Goal: Book appointment/travel/reservation

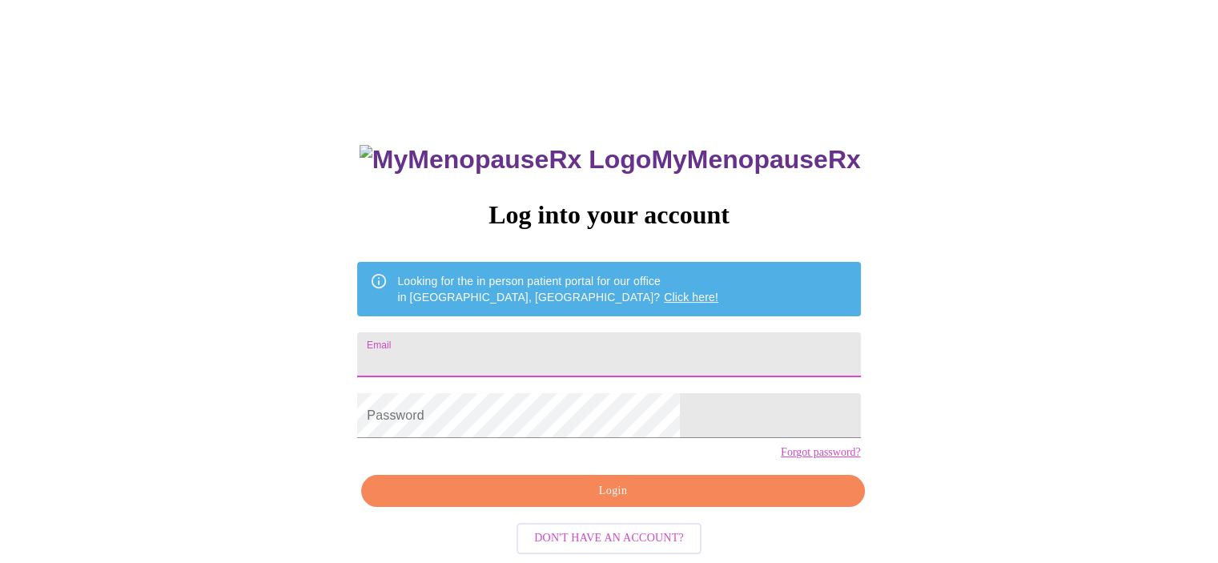
click at [570, 338] on input "Email" at bounding box center [608, 354] width 503 height 45
type input "[EMAIL_ADDRESS][DOMAIN_NAME]"
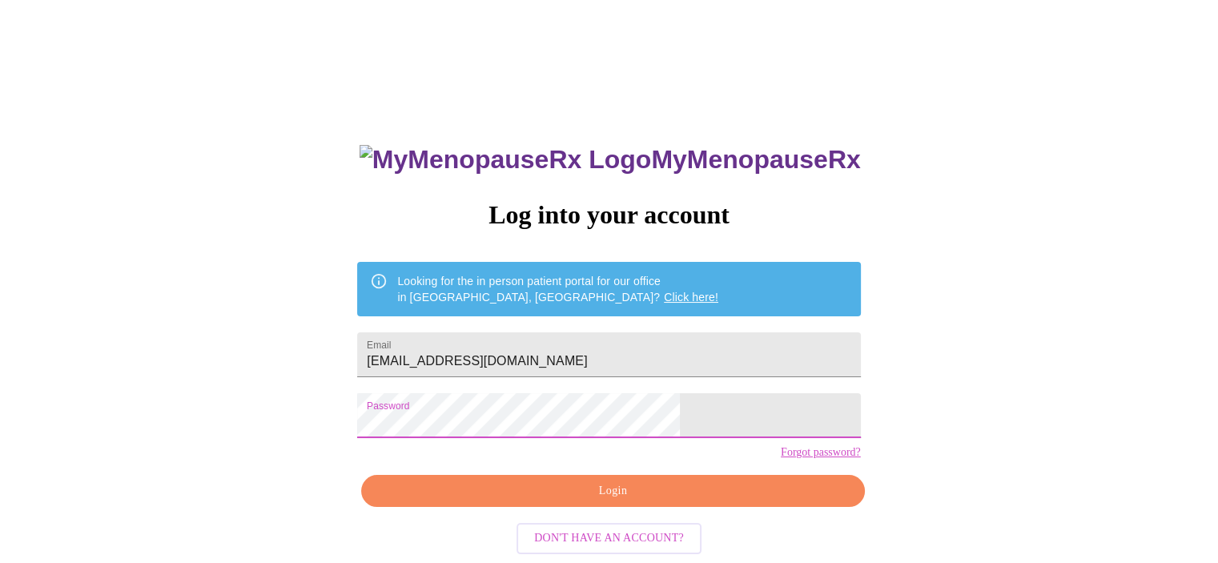
click at [781, 459] on link "Forgot password?" at bounding box center [821, 452] width 80 height 13
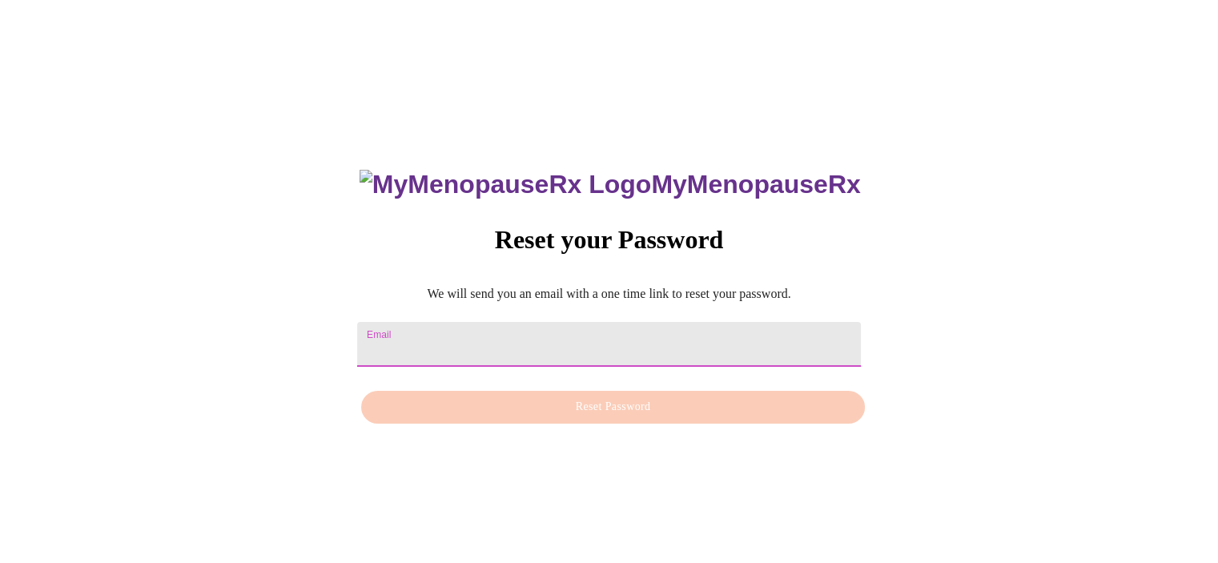
click at [490, 342] on input "Email" at bounding box center [608, 344] width 503 height 45
type input "[EMAIL_ADDRESS][DOMAIN_NAME]"
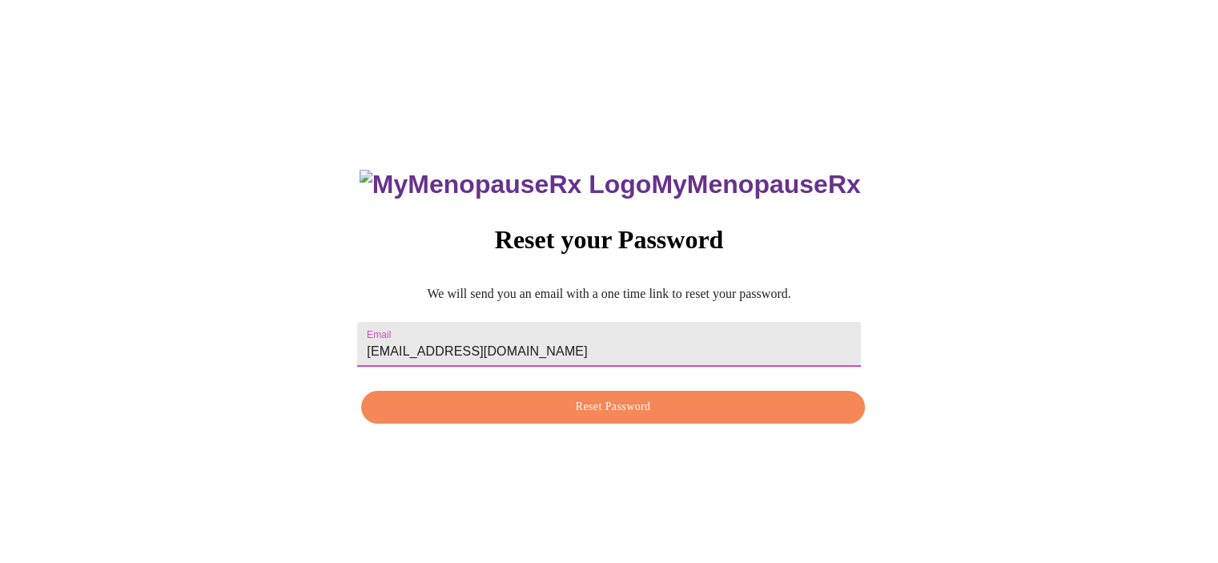
click at [606, 415] on span "Reset Password" at bounding box center [613, 407] width 466 height 20
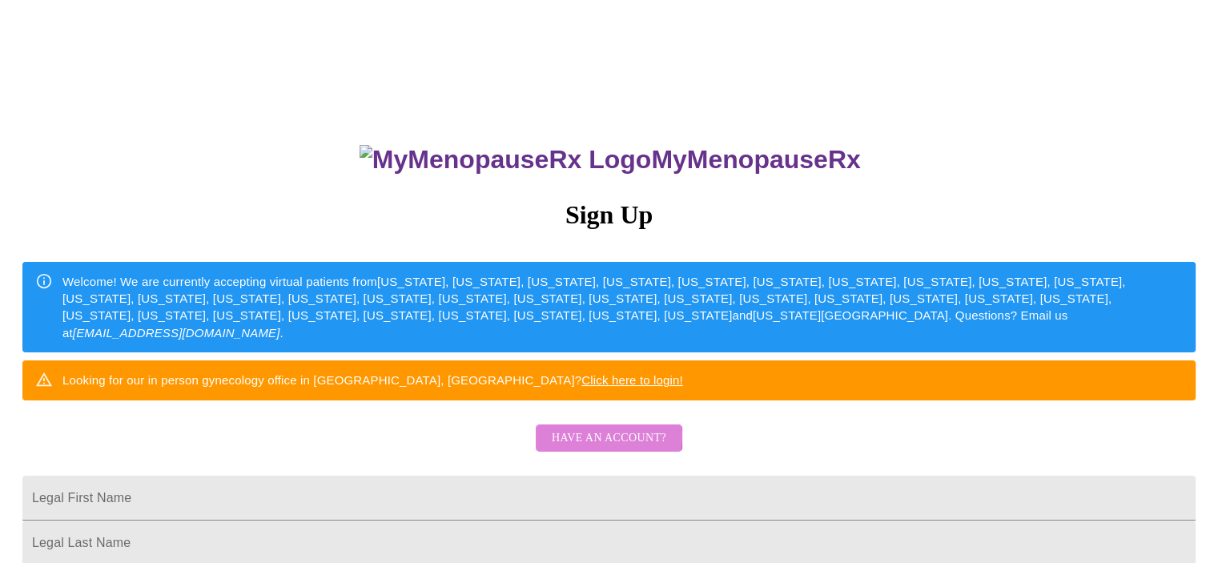
click at [599, 449] on span "Have an account?" at bounding box center [609, 439] width 115 height 20
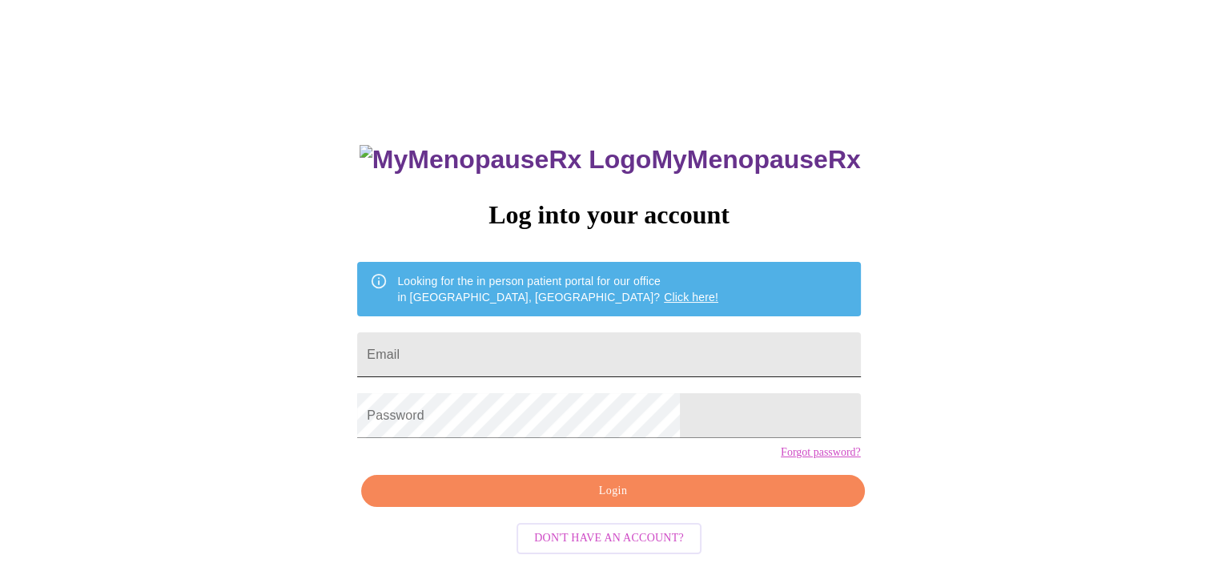
click at [583, 355] on input "Email" at bounding box center [608, 354] width 503 height 45
type input "[EMAIL_ADDRESS][DOMAIN_NAME]"
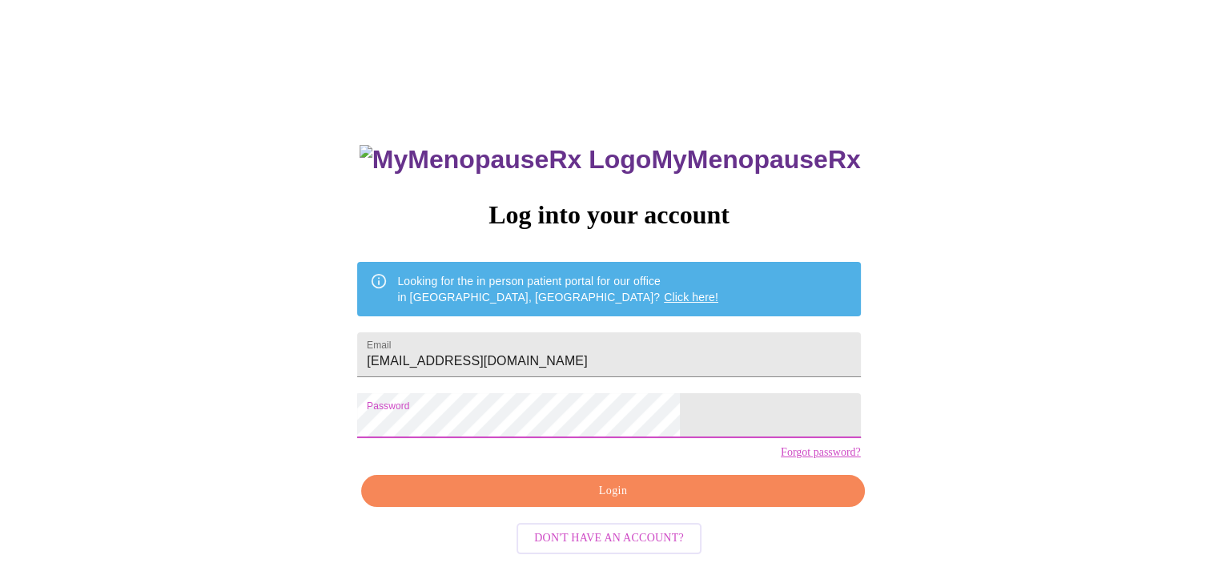
click at [618, 501] on span "Login" at bounding box center [613, 491] width 466 height 20
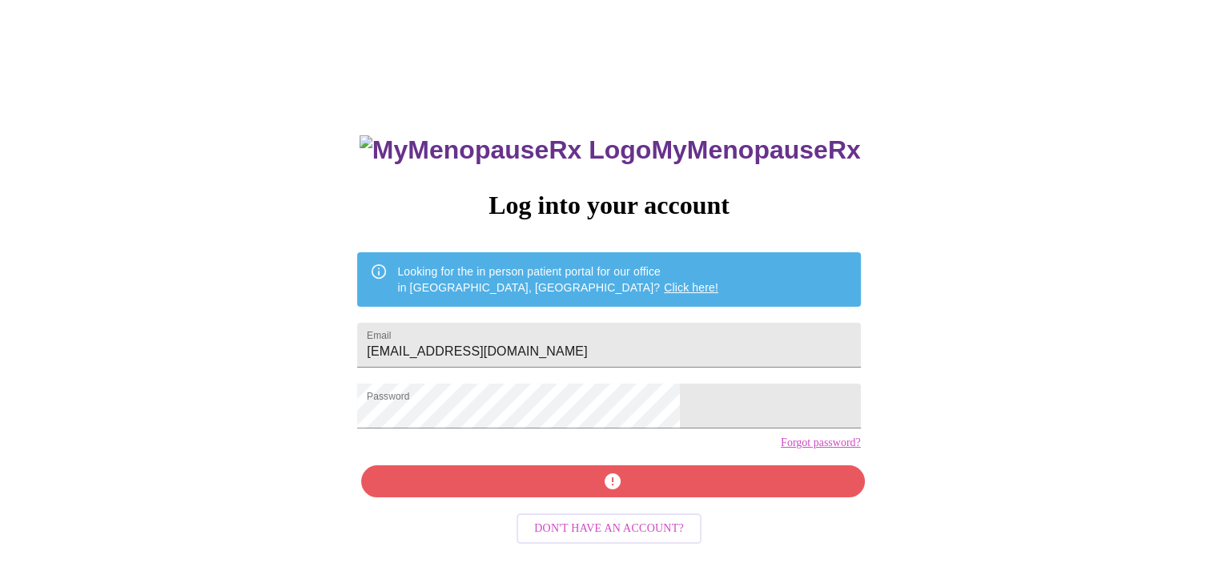
scroll to position [25, 0]
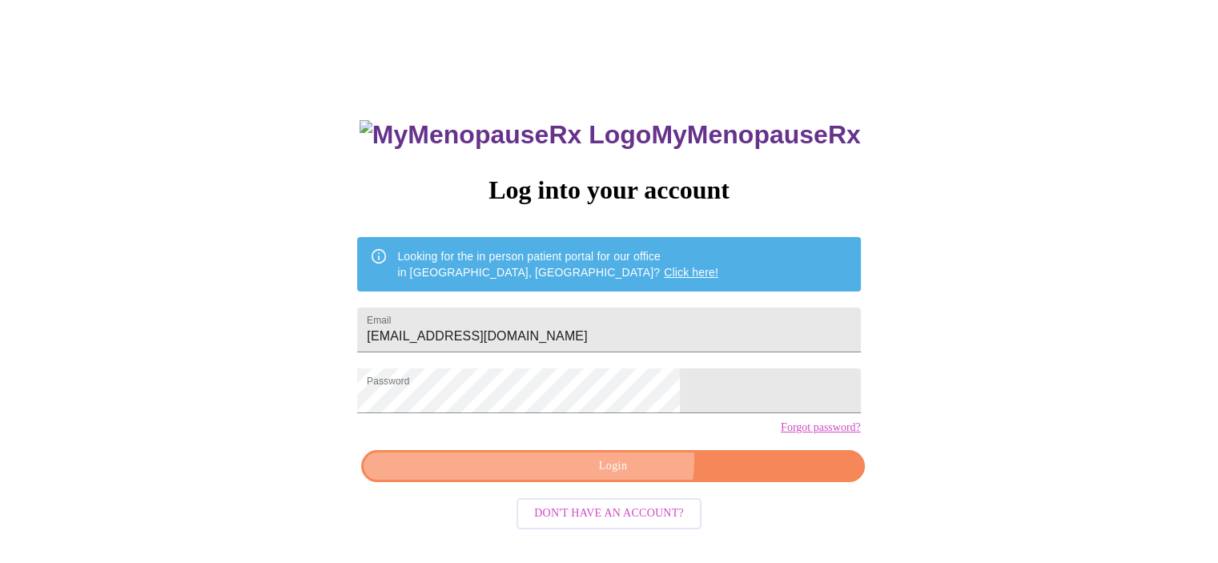
click at [618, 477] on span "Login" at bounding box center [613, 467] width 466 height 20
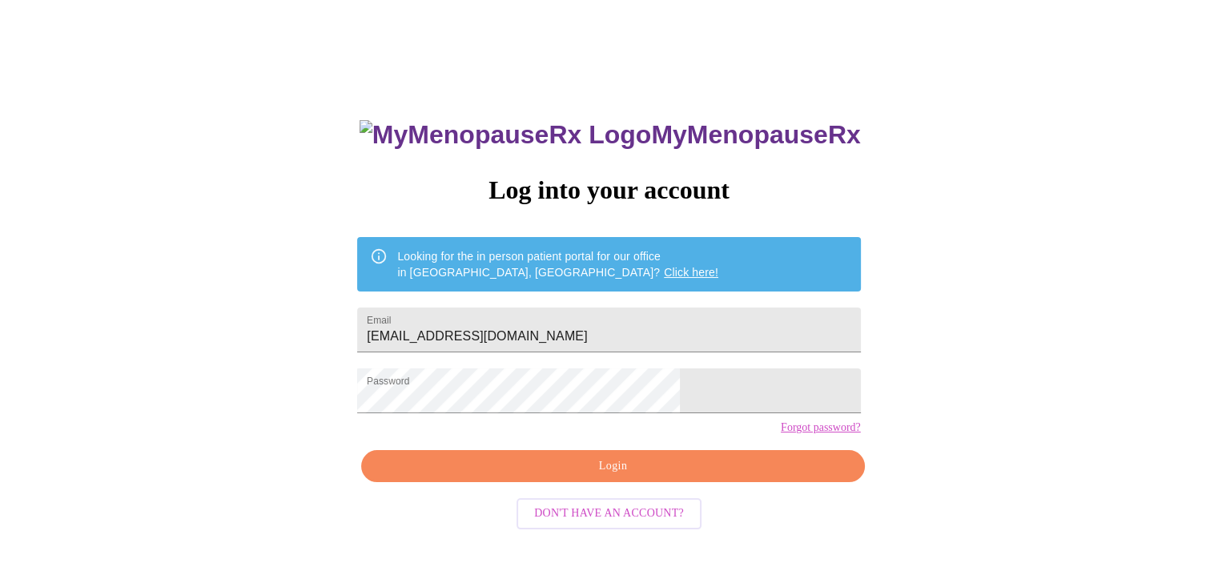
click at [781, 434] on link "Forgot password?" at bounding box center [821, 427] width 80 height 13
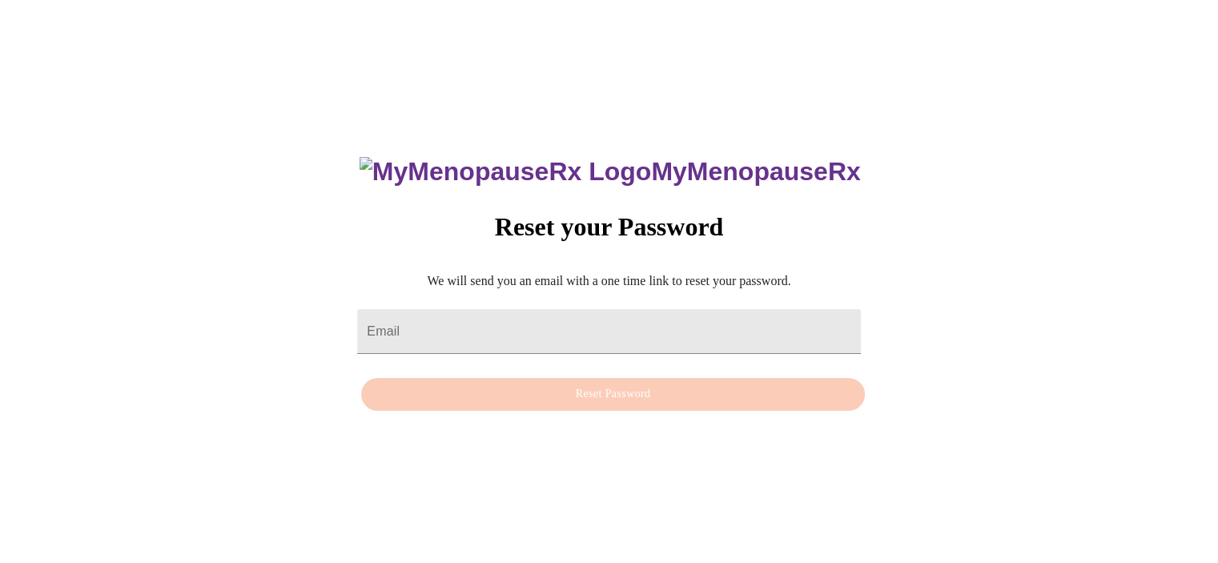
scroll to position [16, 0]
click at [530, 316] on input "Email" at bounding box center [608, 331] width 503 height 45
type input "[EMAIL_ADDRESS][DOMAIN_NAME]"
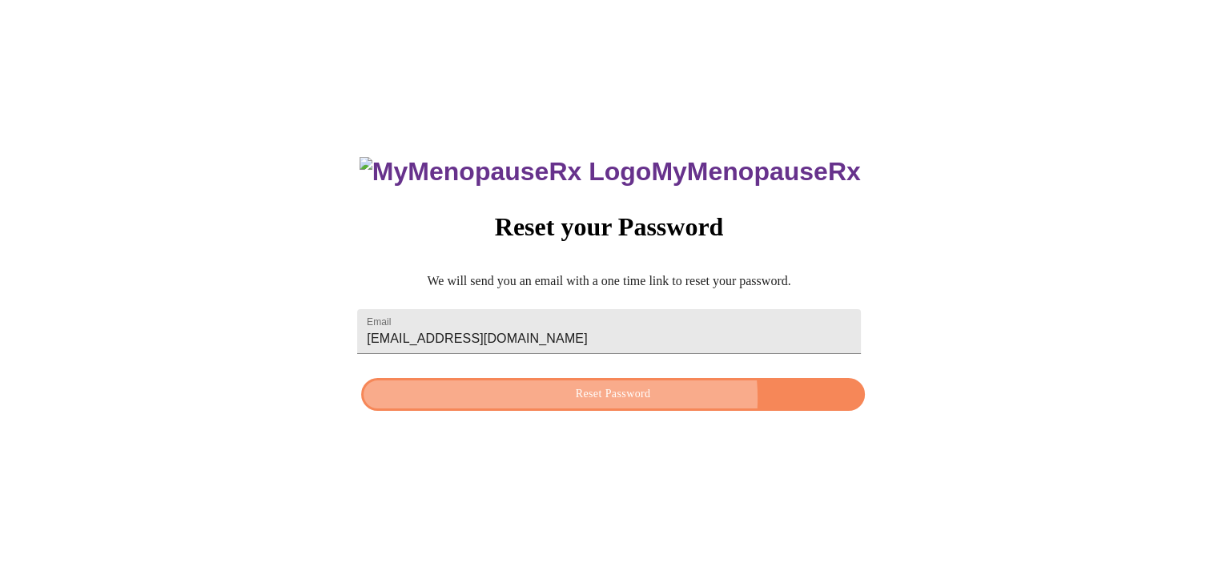
click at [602, 399] on span "Reset Password" at bounding box center [613, 395] width 466 height 20
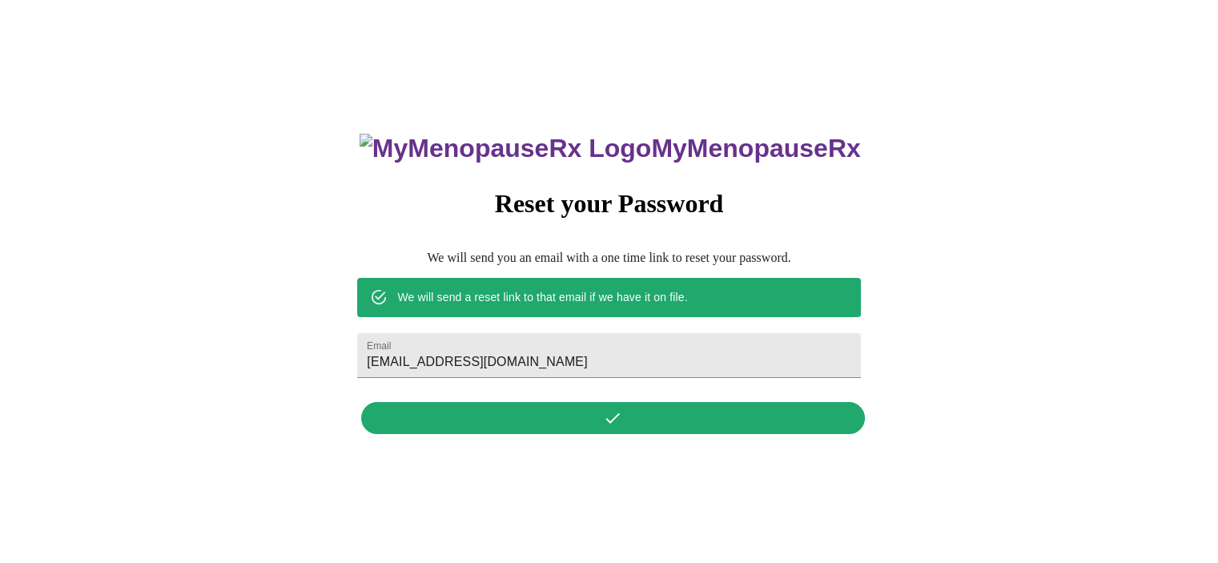
scroll to position [0, 0]
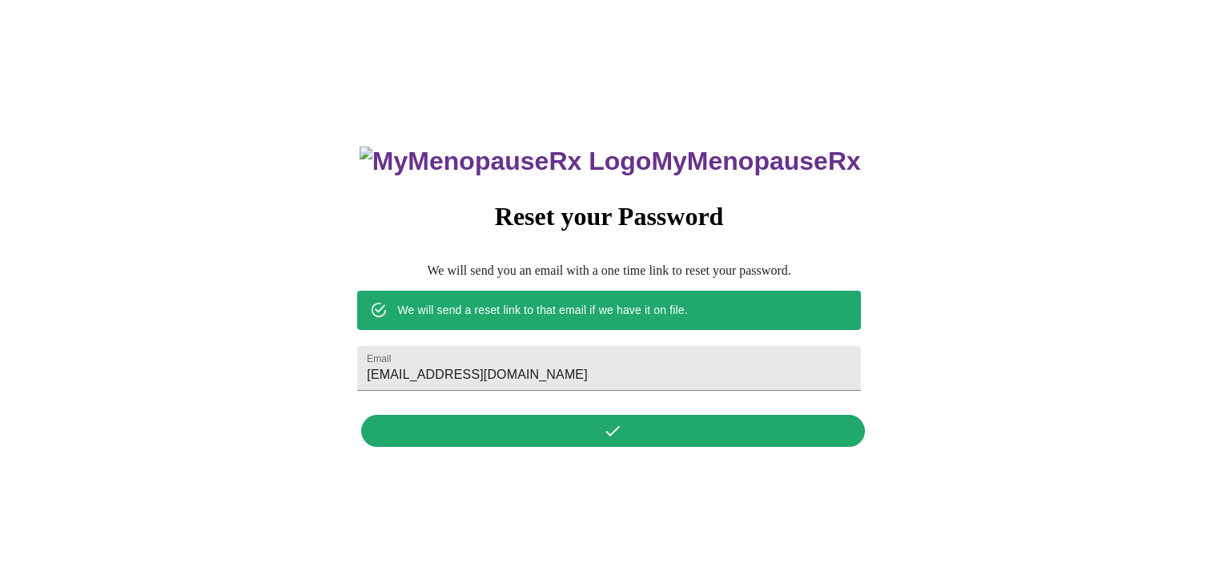
click at [612, 437] on div "MyMenopauseRx Reset your Password We will send you an email with a one time lin…" at bounding box center [608, 287] width 535 height 333
click at [638, 432] on div "MyMenopauseRx Reset your Password We will send you an email with a one time lin…" at bounding box center [608, 287] width 535 height 333
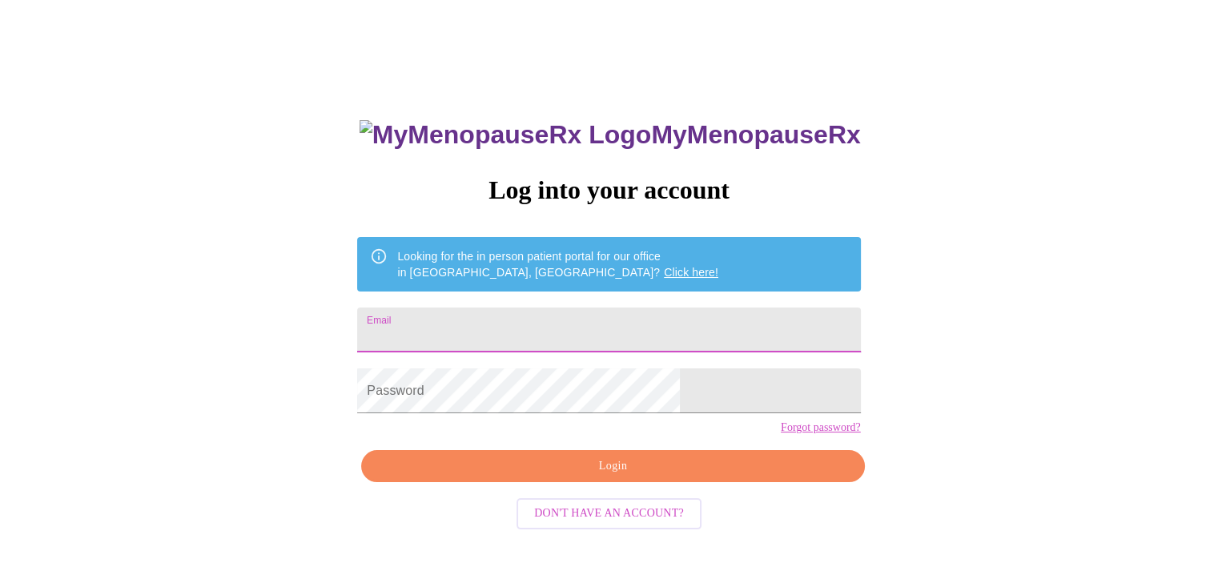
click at [554, 332] on input "Email" at bounding box center [608, 330] width 503 height 45
type input "[EMAIL_ADDRESS][DOMAIN_NAME]"
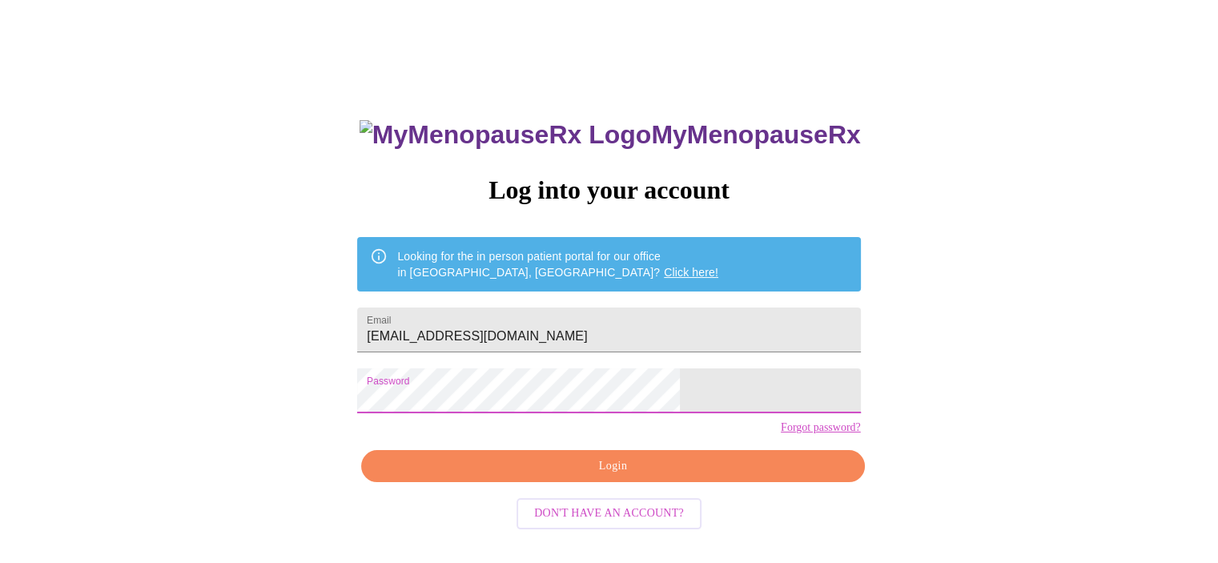
click at [653, 483] on button "Login" at bounding box center [612, 466] width 503 height 33
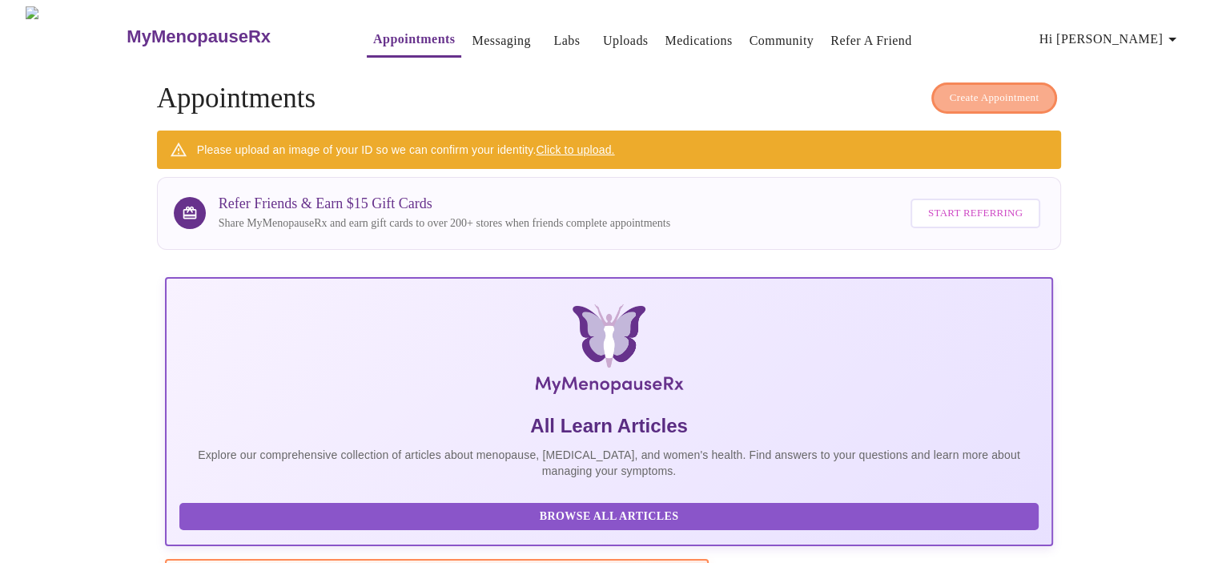
click at [993, 89] on span "Create Appointment" at bounding box center [995, 98] width 90 height 18
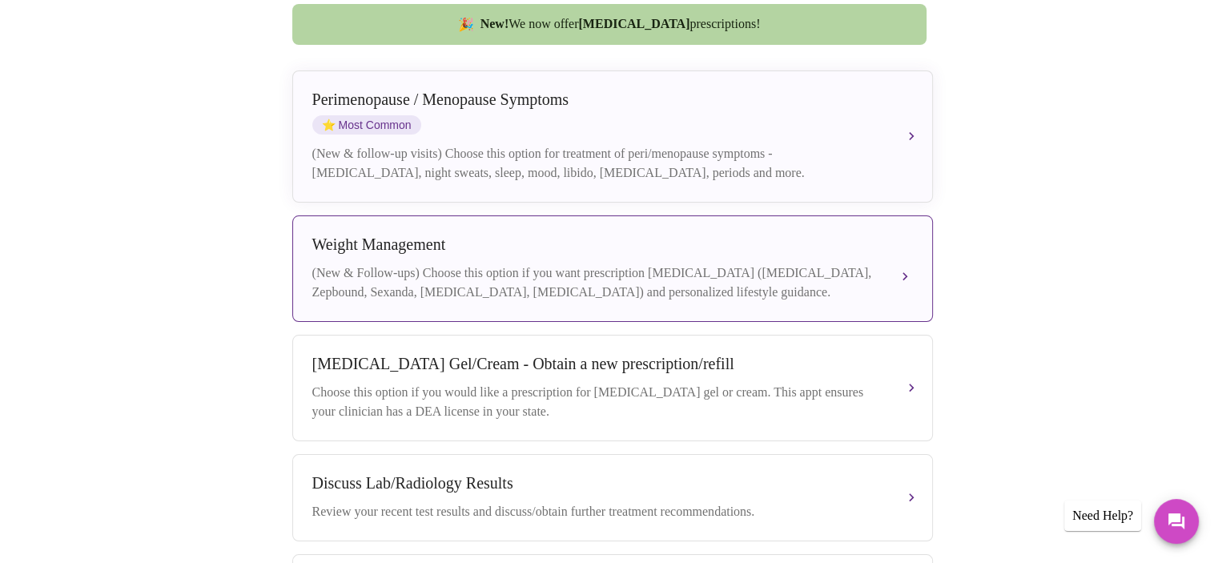
scroll to position [542, 0]
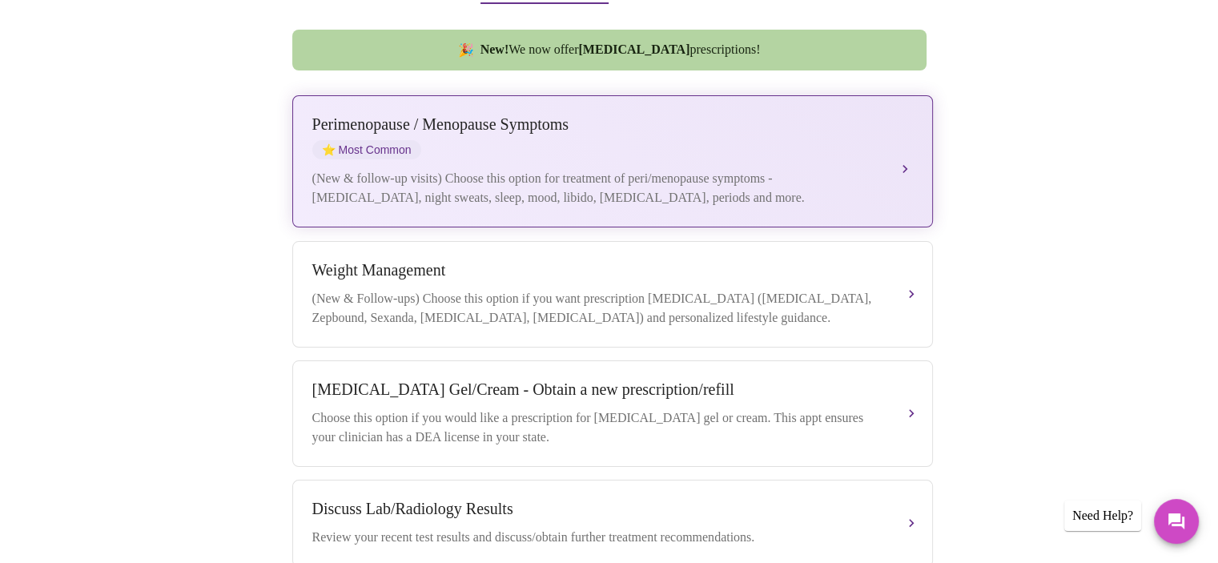
click at [785, 169] on div "(New & follow-up visits) Choose this option for treatment of peri/menopause sym…" at bounding box center [596, 188] width 569 height 38
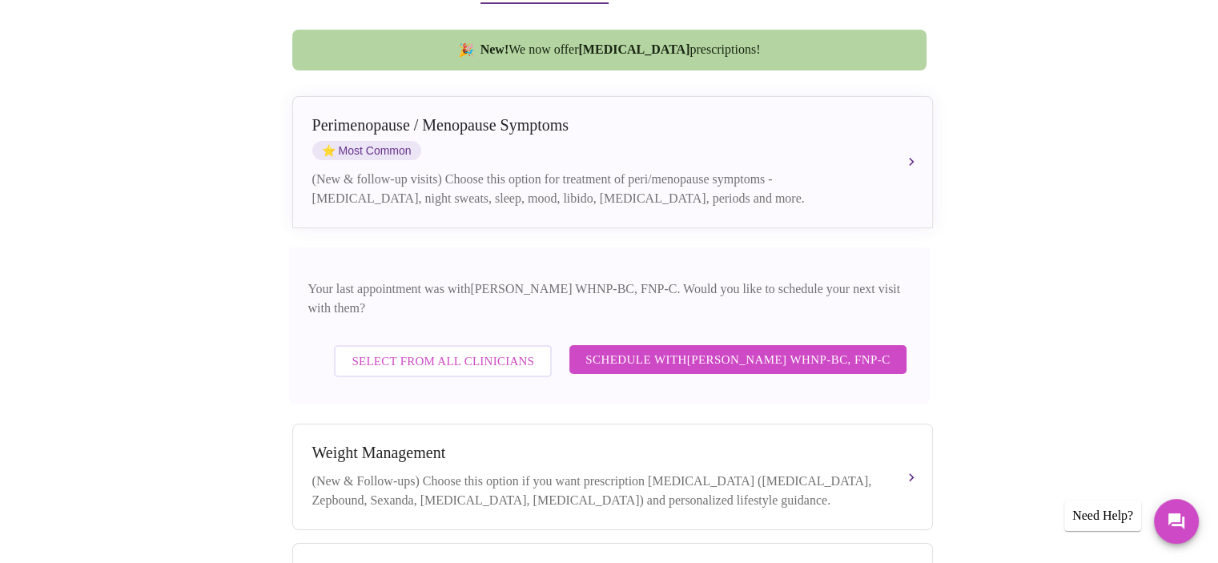
click at [814, 349] on span "Schedule with [PERSON_NAME] WHNP-BC, FNP-C" at bounding box center [738, 359] width 304 height 21
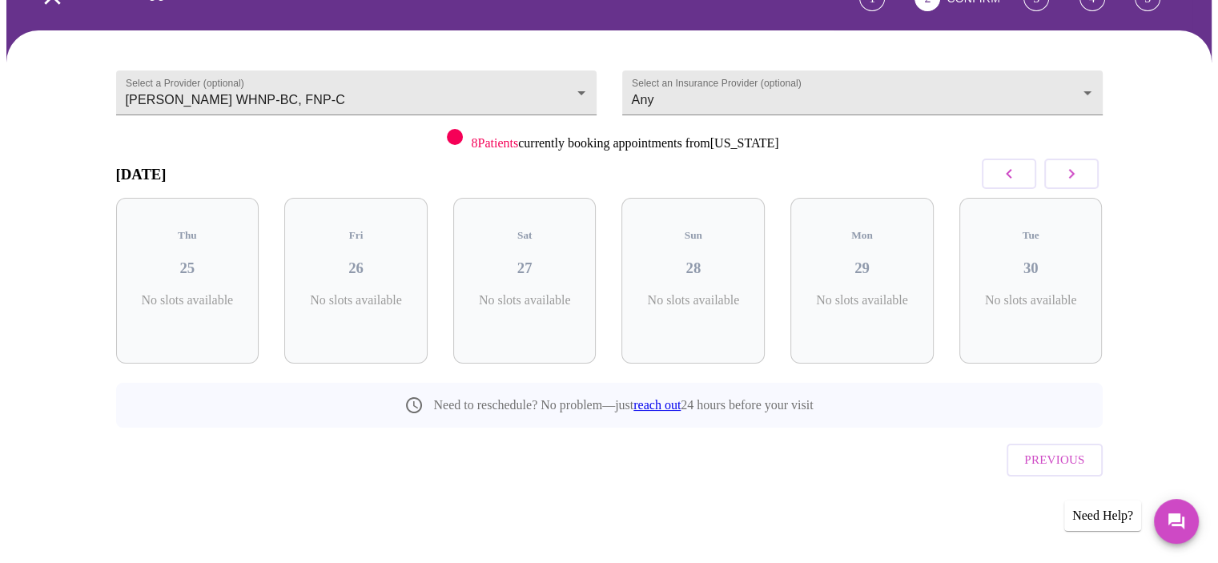
scroll to position [65, 0]
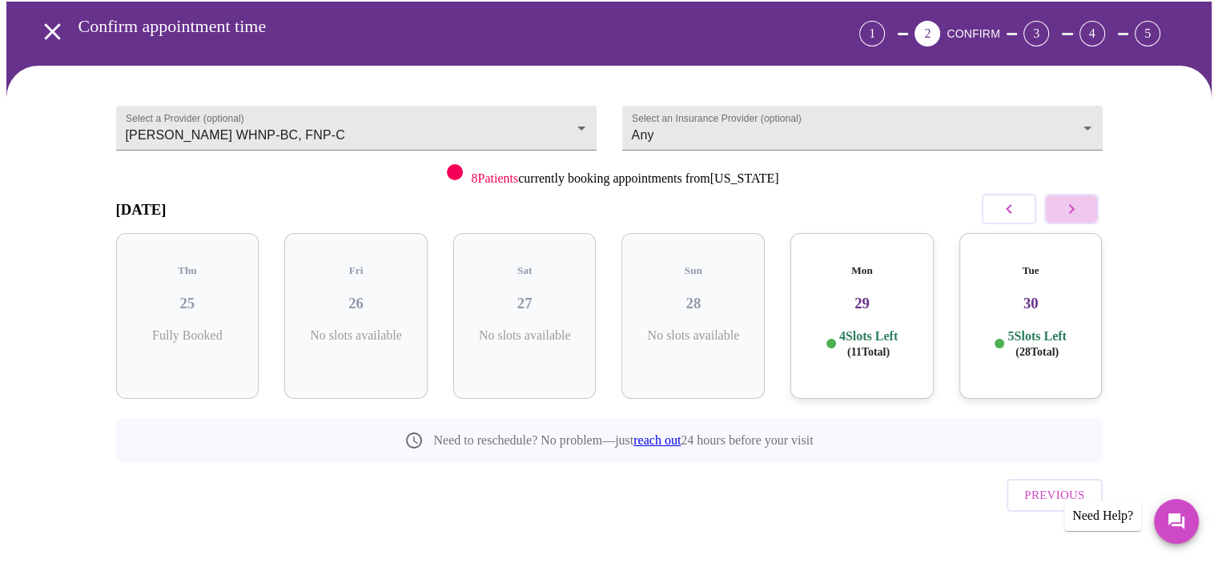
click at [1083, 207] on button "button" at bounding box center [1072, 209] width 54 height 30
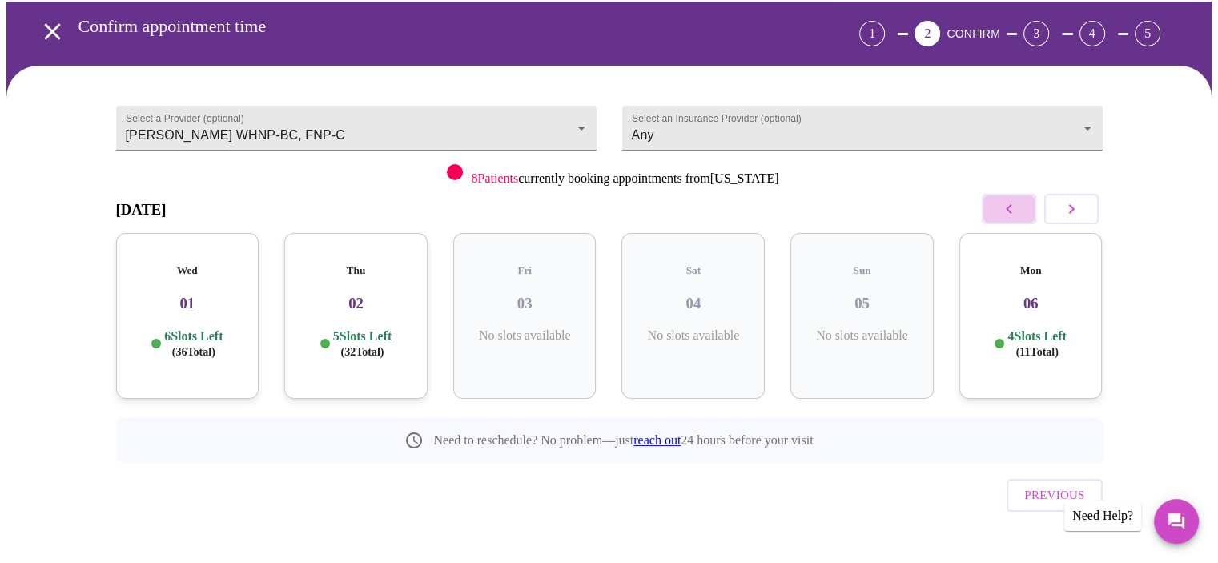
click at [1023, 207] on button "button" at bounding box center [1009, 209] width 54 height 30
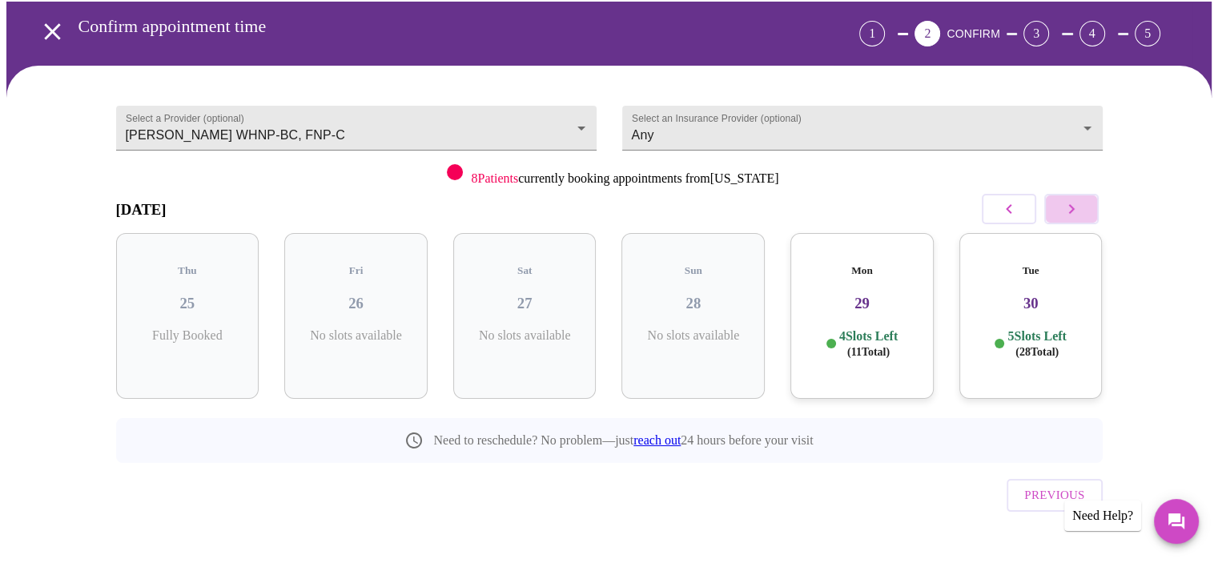
click at [1080, 211] on icon "button" at bounding box center [1071, 208] width 19 height 19
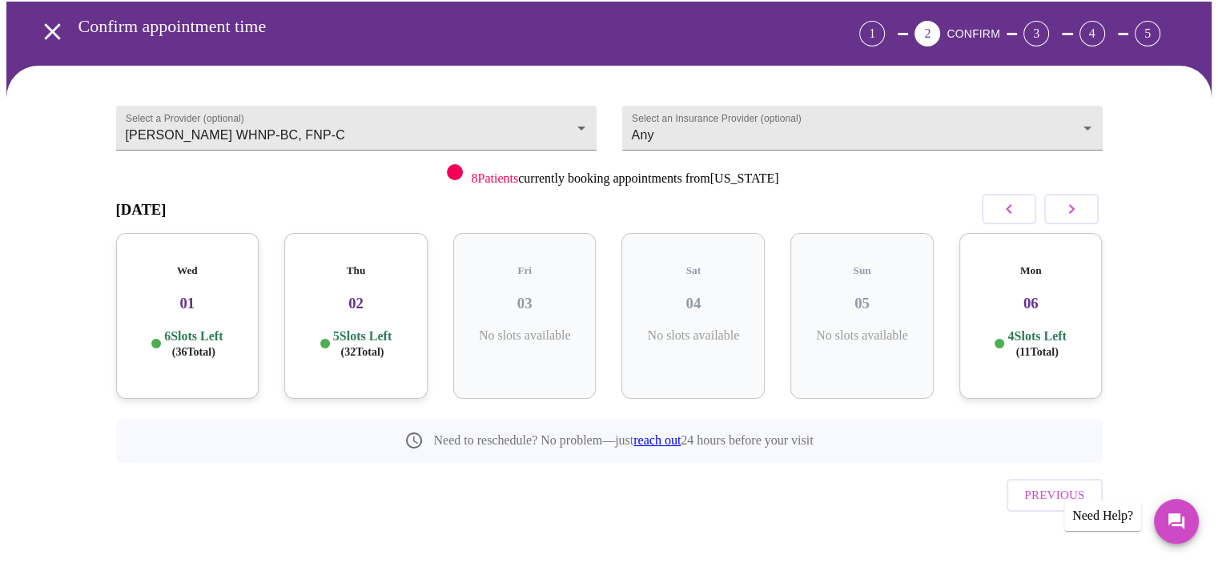
click at [361, 304] on div "Thu 02 5 Slots Left ( 32 Total)" at bounding box center [355, 316] width 143 height 166
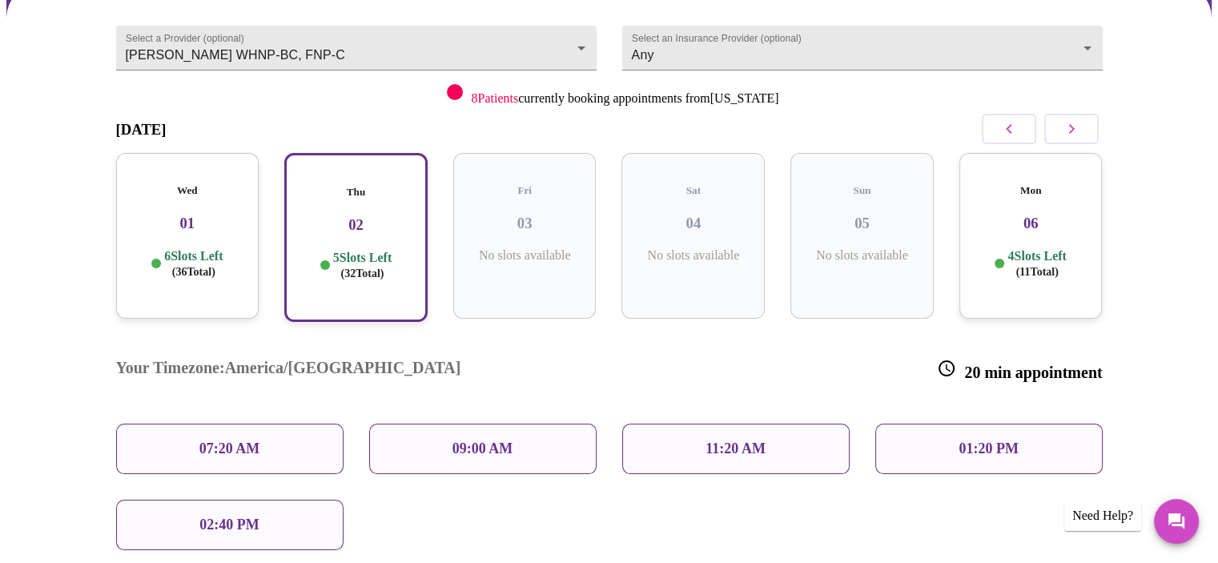
scroll to position [225, 0]
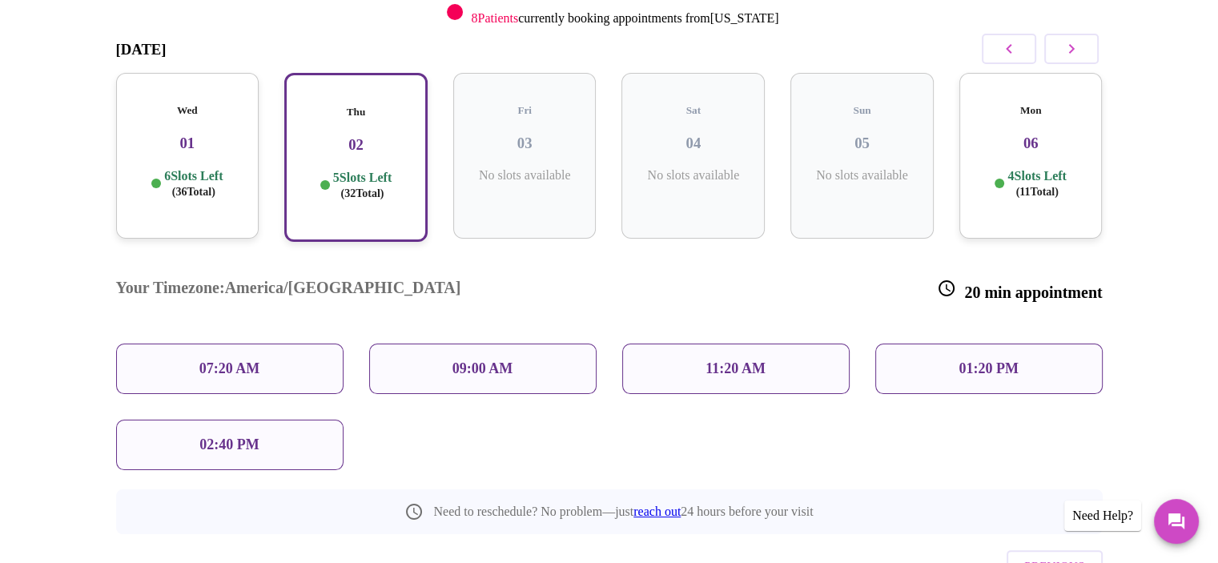
click at [198, 168] on p "6 Slots Left ( 36 Total)" at bounding box center [193, 183] width 58 height 31
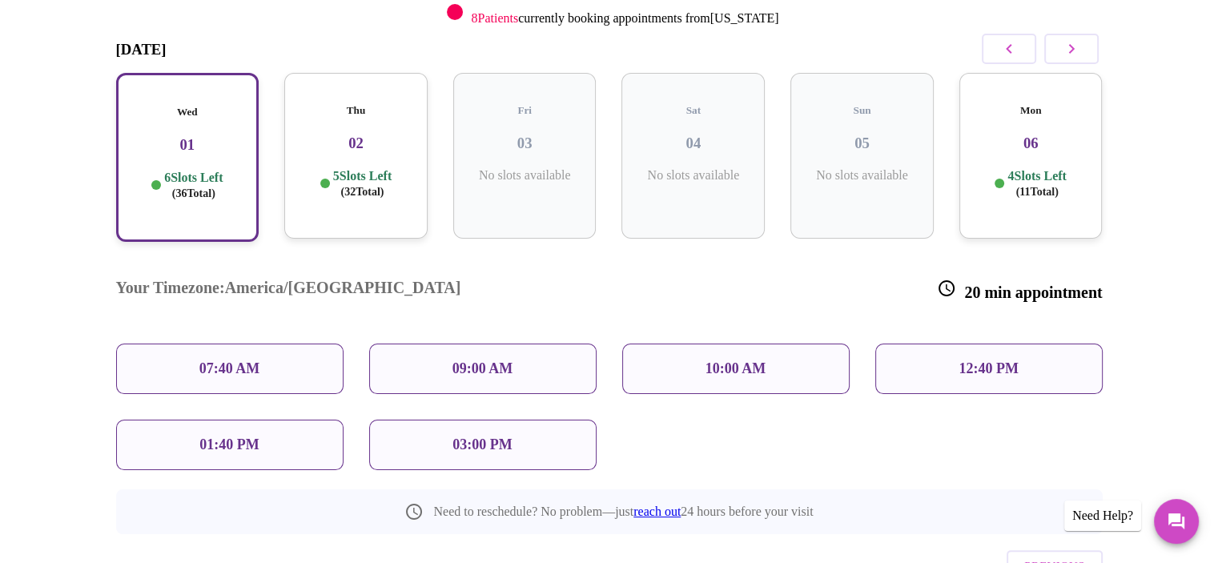
click at [333, 168] on p "5 Slots Left ( 32 Total)" at bounding box center [362, 183] width 58 height 31
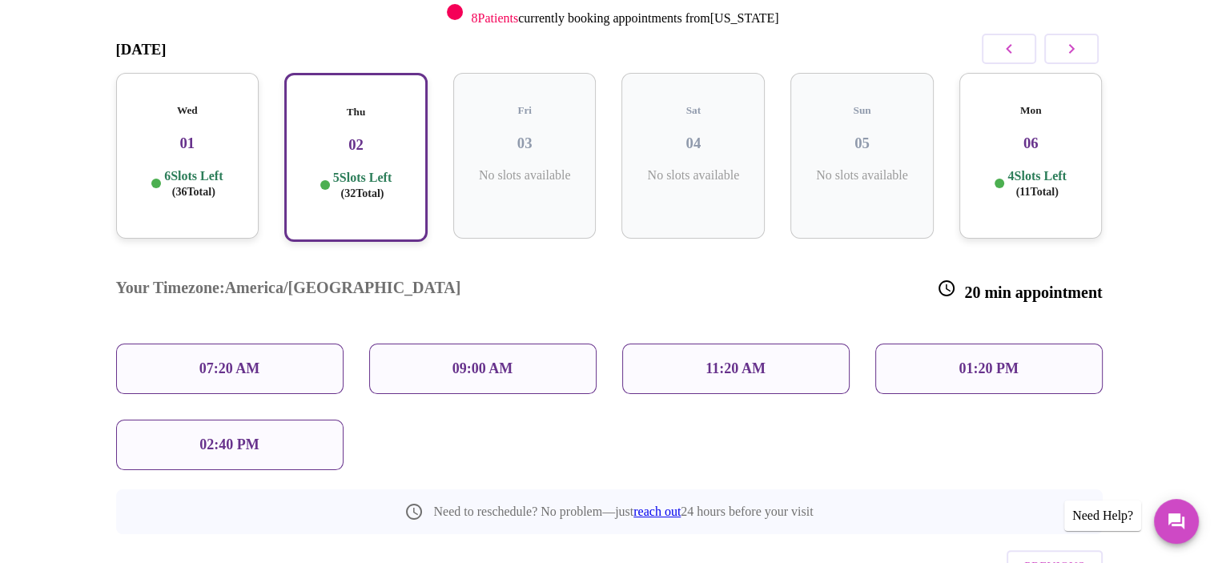
click at [242, 360] on p "07:20 AM" at bounding box center [229, 368] width 61 height 17
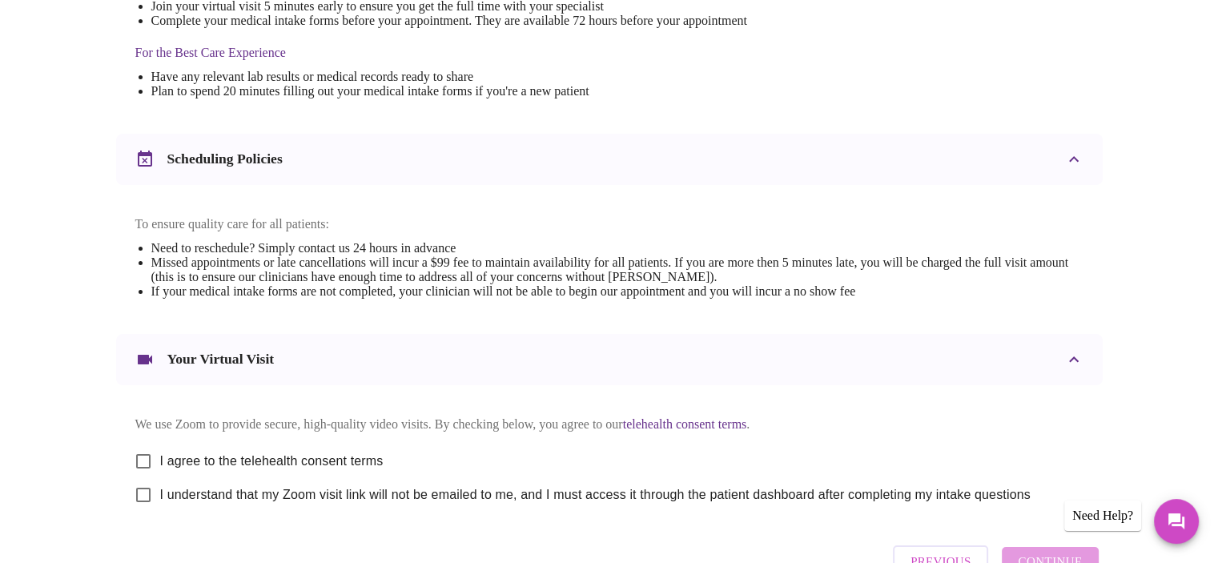
scroll to position [561, 0]
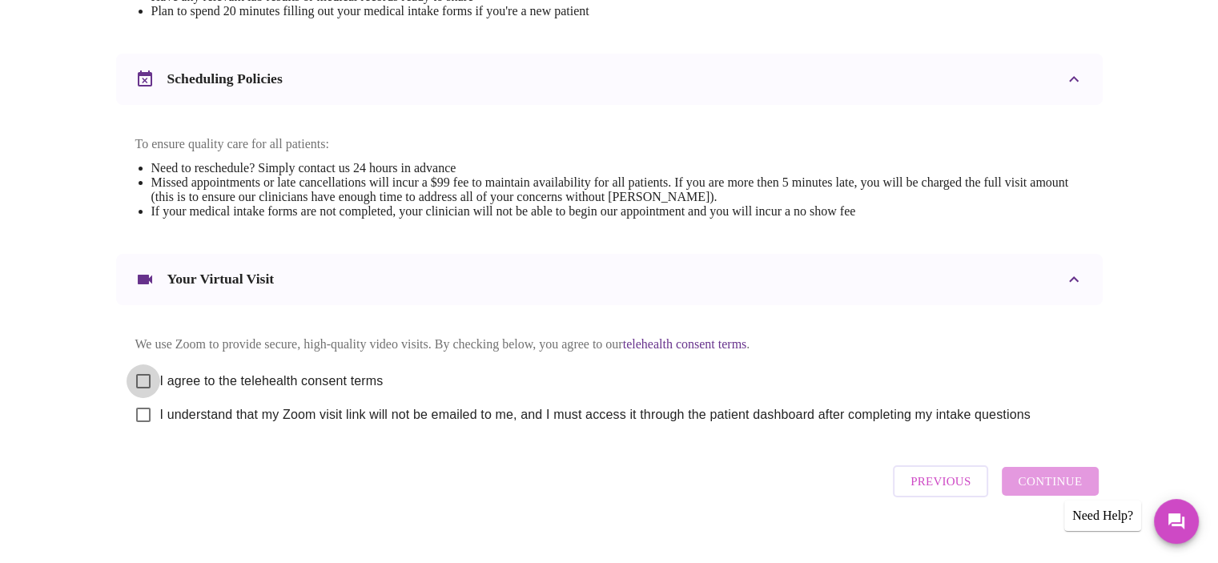
drag, startPoint x: 141, startPoint y: 388, endPoint x: 128, endPoint y: 411, distance: 26.5
click at [141, 389] on input "I agree to the telehealth consent terms" at bounding box center [144, 381] width 34 height 34
checkbox input "true"
click at [147, 430] on input "I understand that my Zoom visit link will not be emailed to me, and I must acce…" at bounding box center [144, 415] width 34 height 34
checkbox input "true"
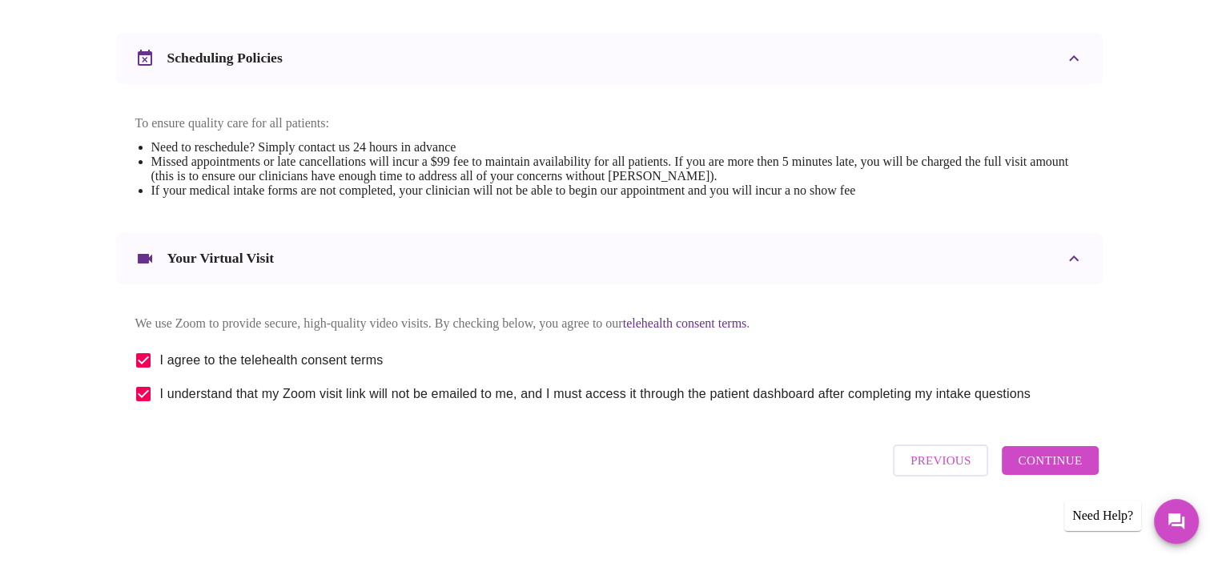
scroll to position [597, 0]
click at [1045, 461] on span "Continue" at bounding box center [1050, 460] width 64 height 21
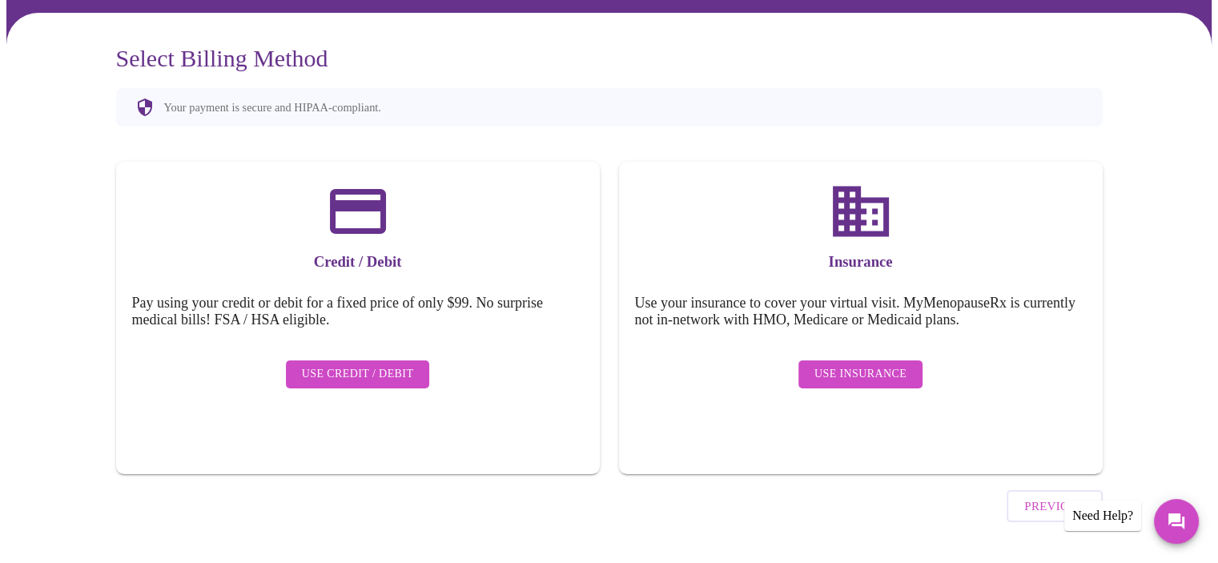
click at [872, 364] on span "Use Insurance" at bounding box center [861, 374] width 92 height 20
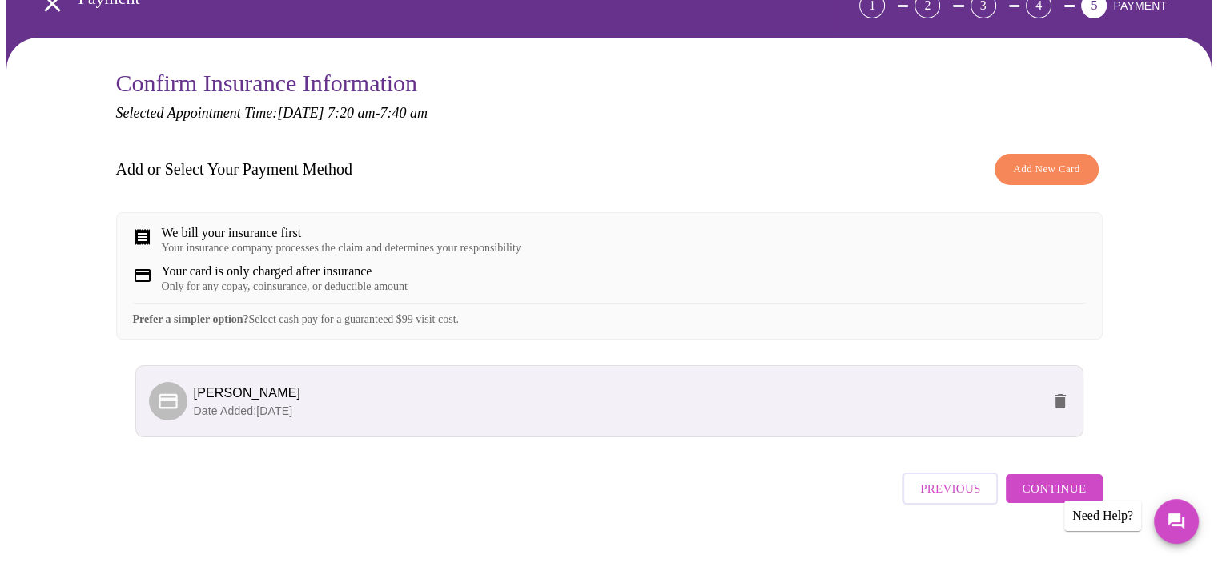
scroll to position [131, 0]
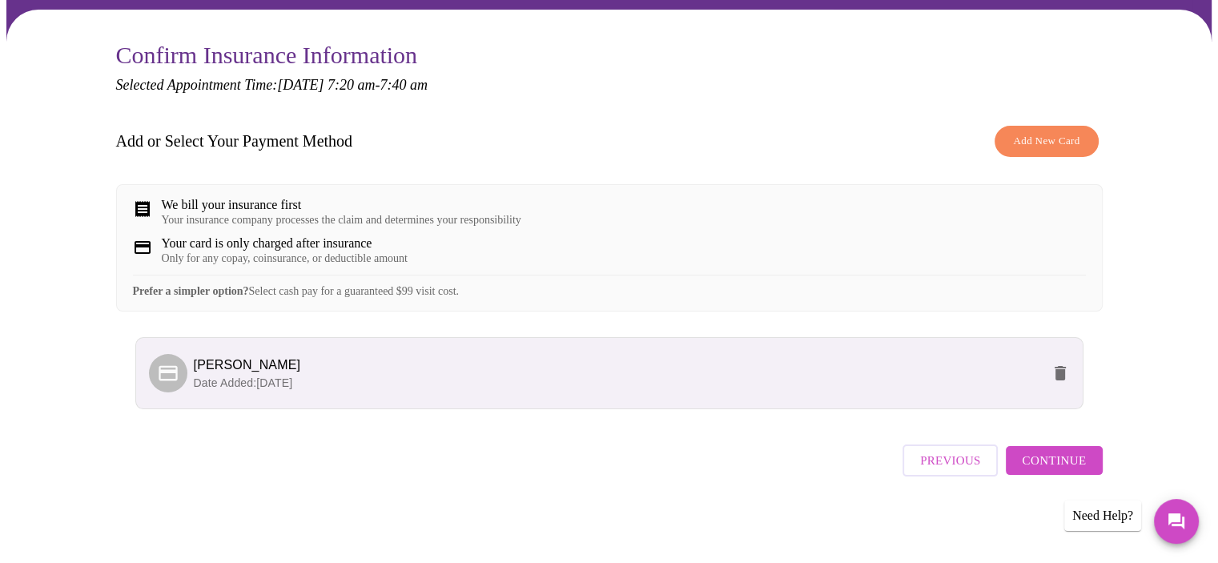
click at [1052, 461] on span "Continue" at bounding box center [1054, 460] width 64 height 21
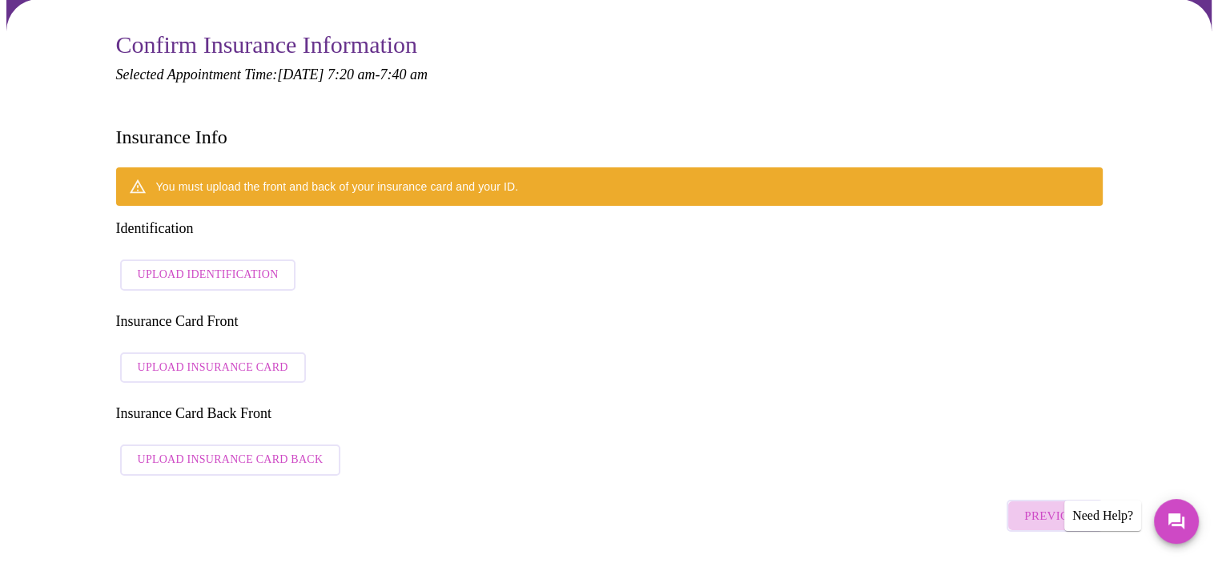
click at [1037, 505] on span "Previous" at bounding box center [1055, 515] width 60 height 21
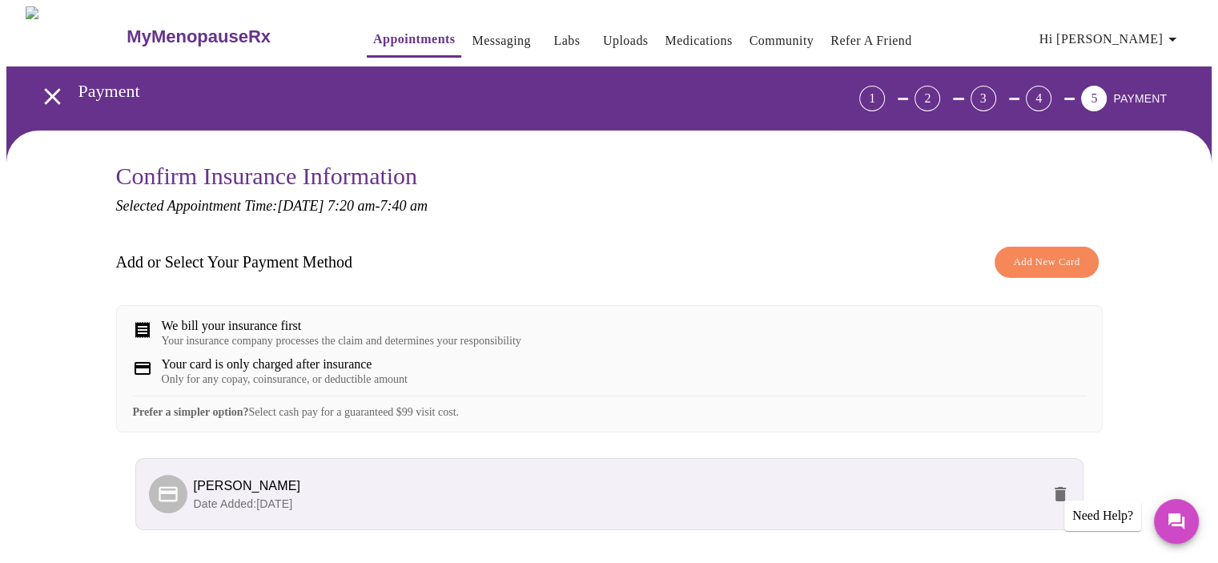
click at [1034, 267] on span "Add New Card" at bounding box center [1046, 262] width 66 height 18
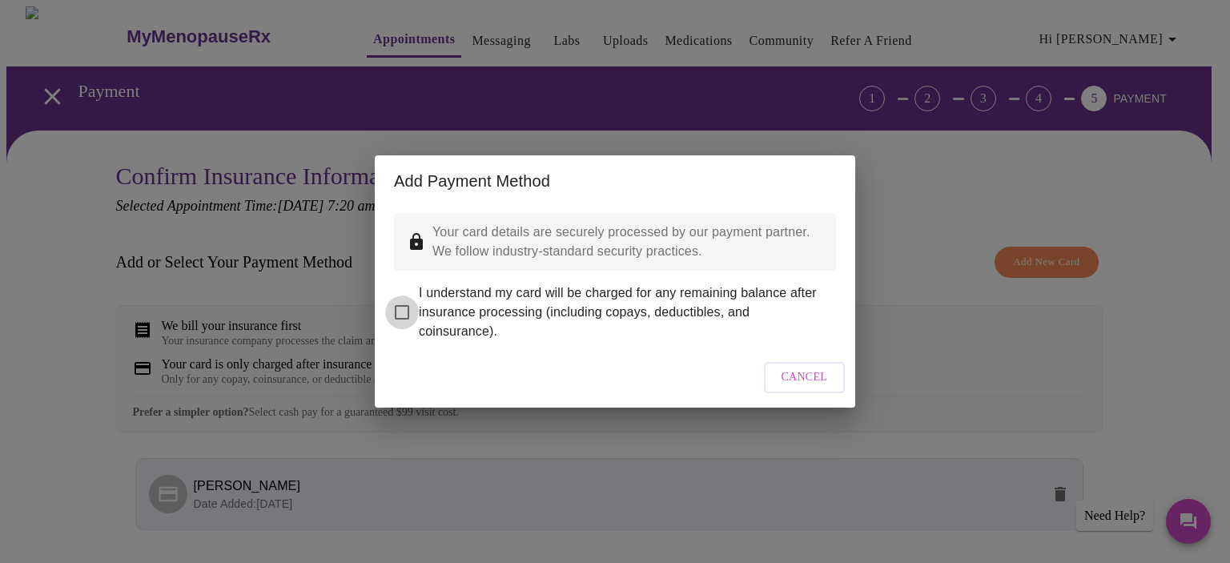
click at [402, 304] on input "I understand my card will be charged for any remaining balance after insurance …" at bounding box center [402, 313] width 34 height 34
checkbox input "true"
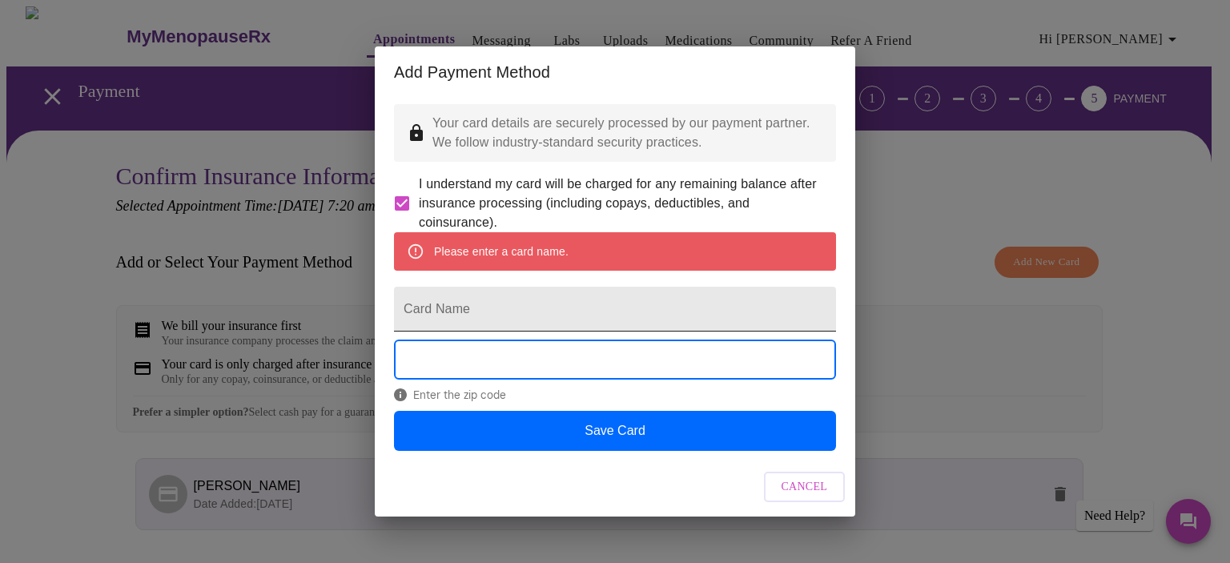
click at [513, 310] on input "Card Name" at bounding box center [615, 309] width 442 height 45
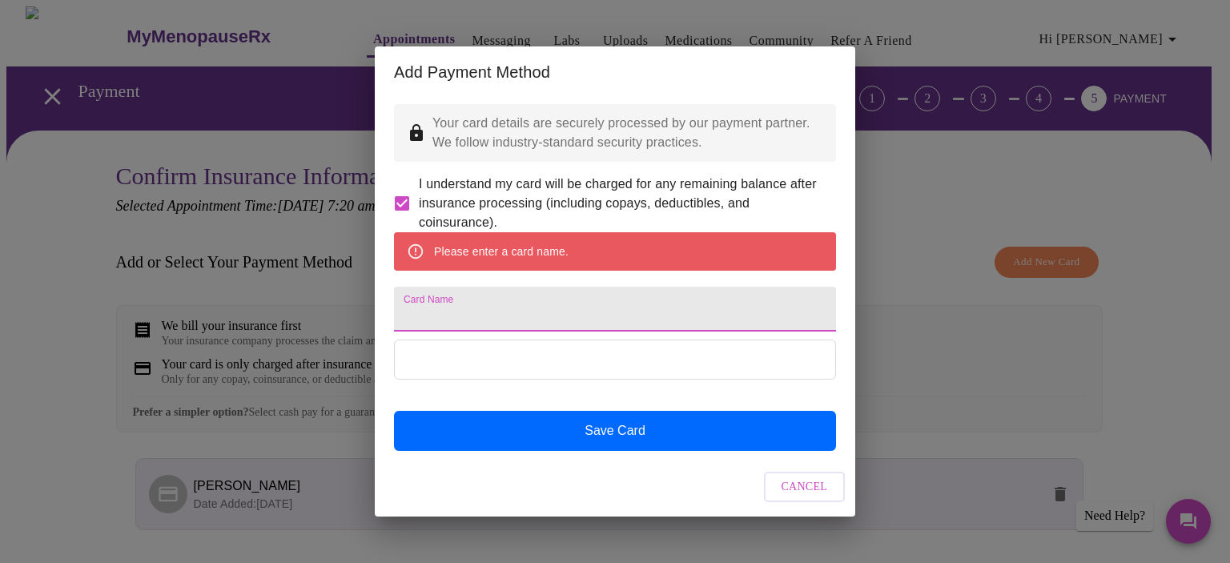
type input "[PERSON_NAME]"
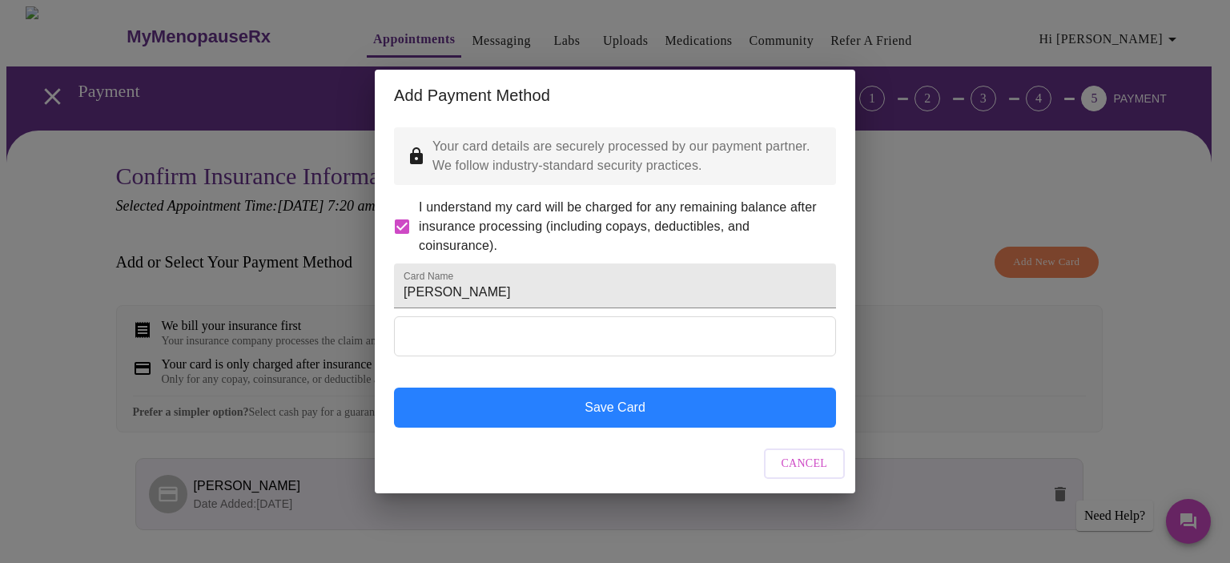
click at [594, 428] on button "Save Card" at bounding box center [615, 408] width 442 height 40
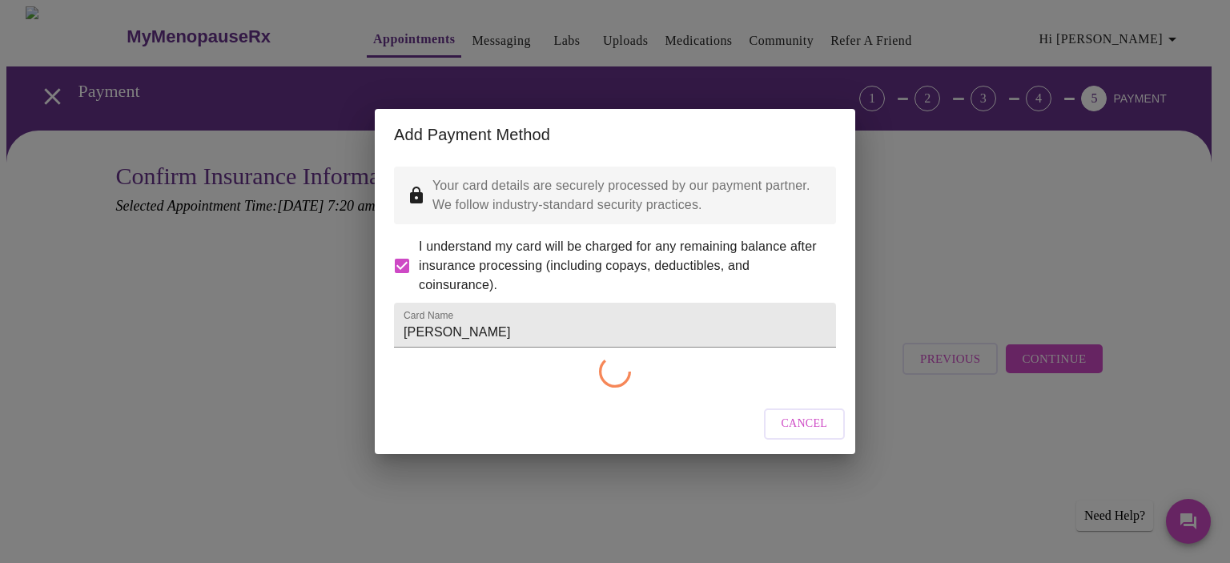
checkbox input "false"
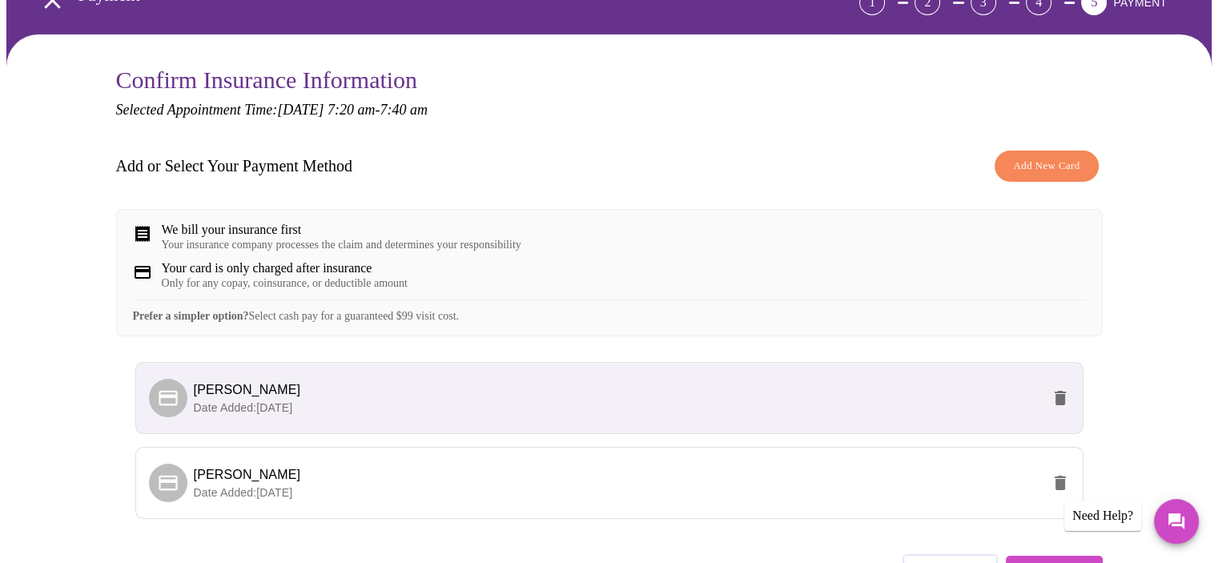
scroll to position [216, 0]
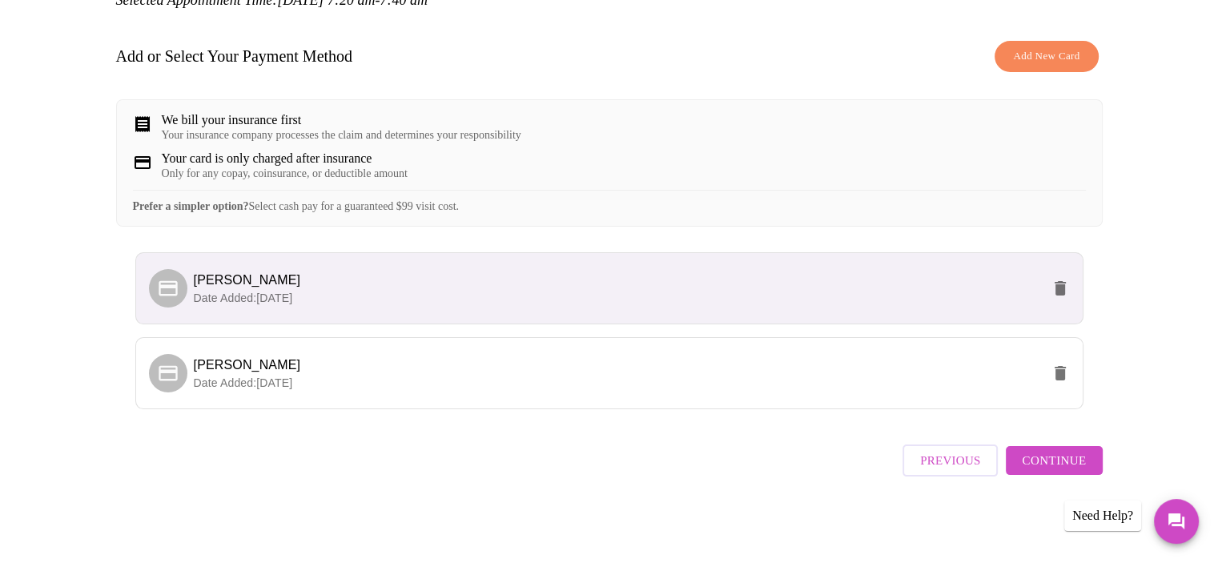
click at [404, 304] on p "Date Added: [DATE]" at bounding box center [618, 298] width 848 height 16
click at [167, 294] on icon at bounding box center [168, 287] width 18 height 15
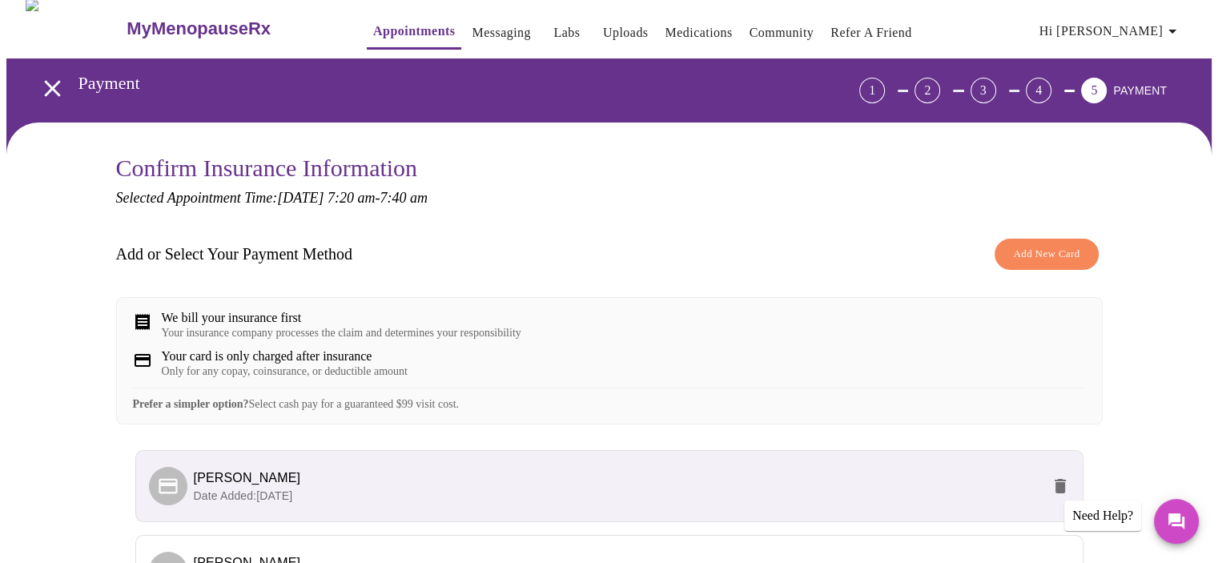
scroll to position [0, 0]
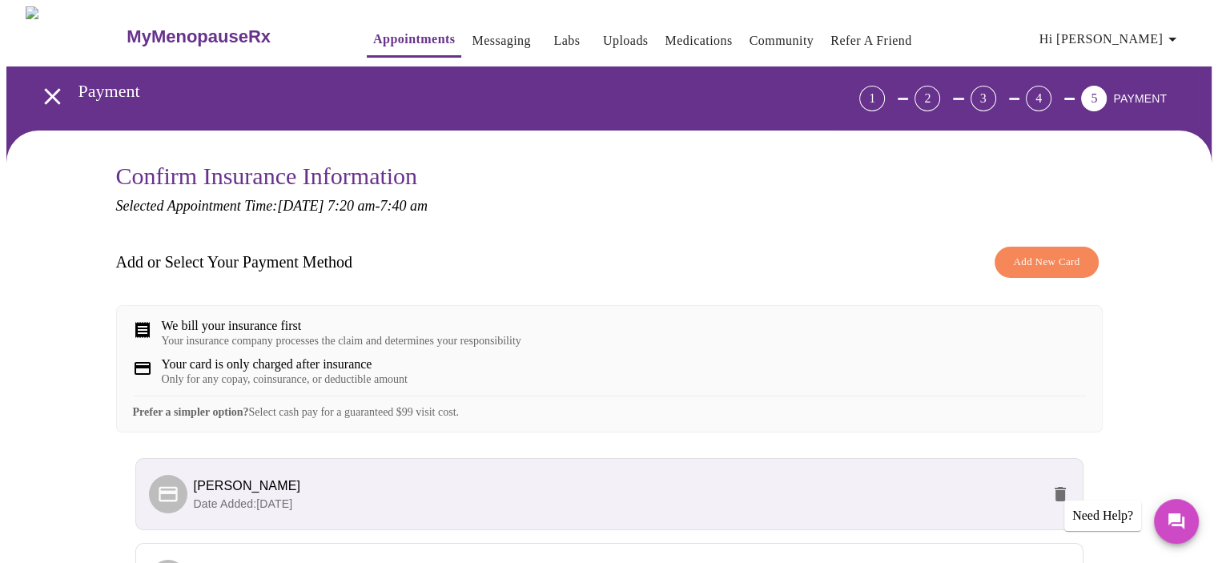
click at [236, 493] on span "[PERSON_NAME]" at bounding box center [247, 486] width 107 height 14
click at [259, 493] on span "[PERSON_NAME]" at bounding box center [247, 486] width 107 height 14
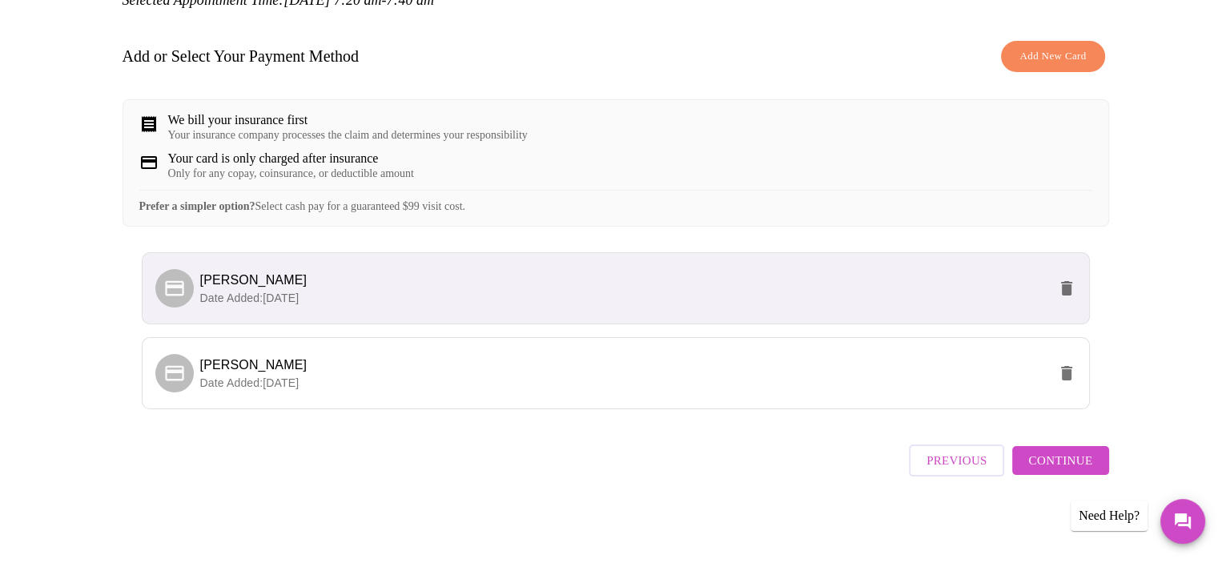
scroll to position [216, 0]
click at [1061, 292] on icon "delete" at bounding box center [1060, 288] width 11 height 14
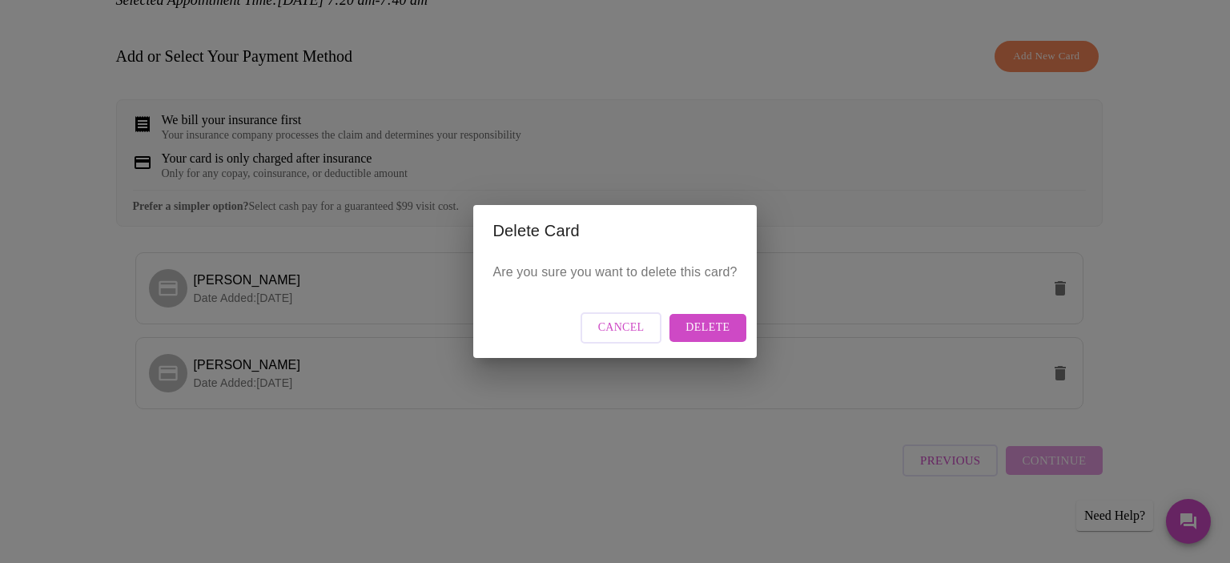
click at [720, 320] on span "Delete" at bounding box center [708, 328] width 44 height 20
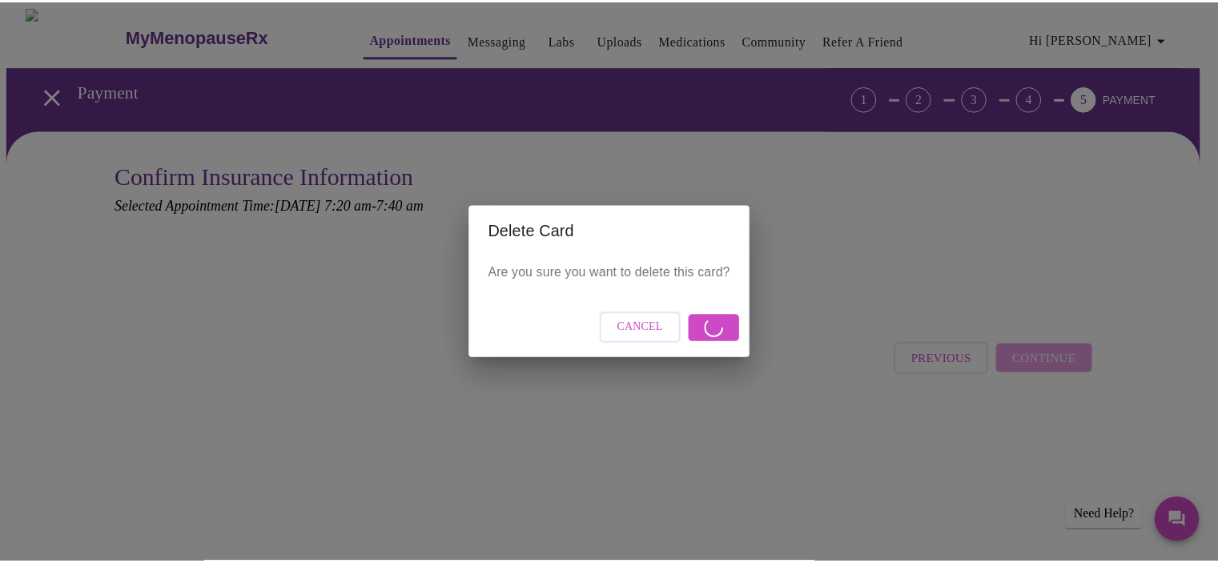
scroll to position [0, 0]
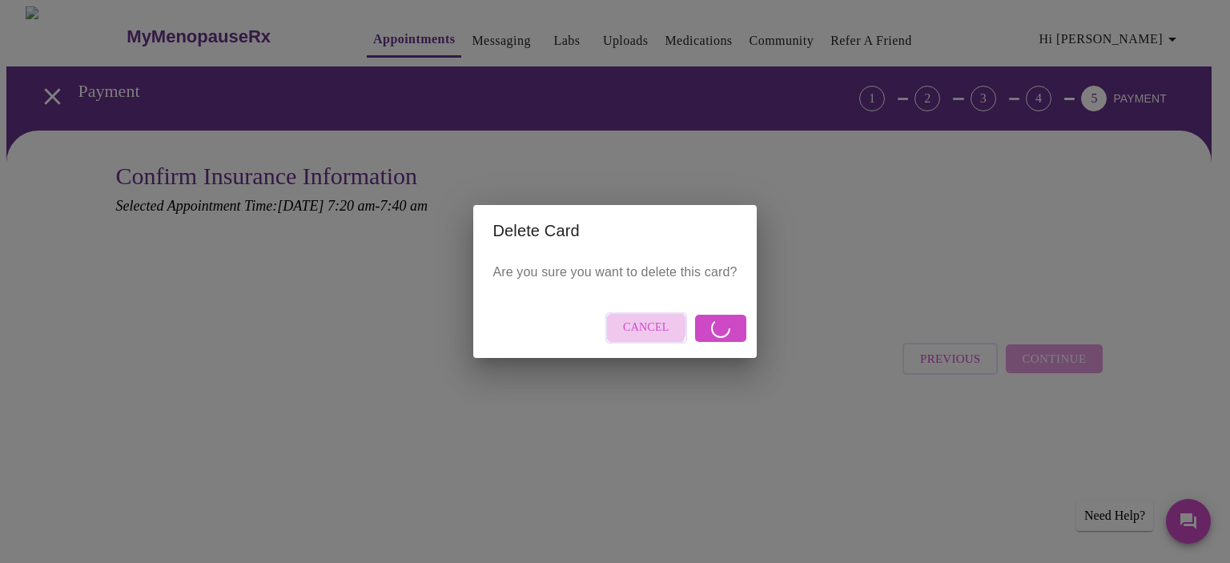
drag, startPoint x: 644, startPoint y: 326, endPoint x: 684, endPoint y: 331, distance: 40.3
click at [646, 328] on span "Cancel" at bounding box center [646, 328] width 46 height 20
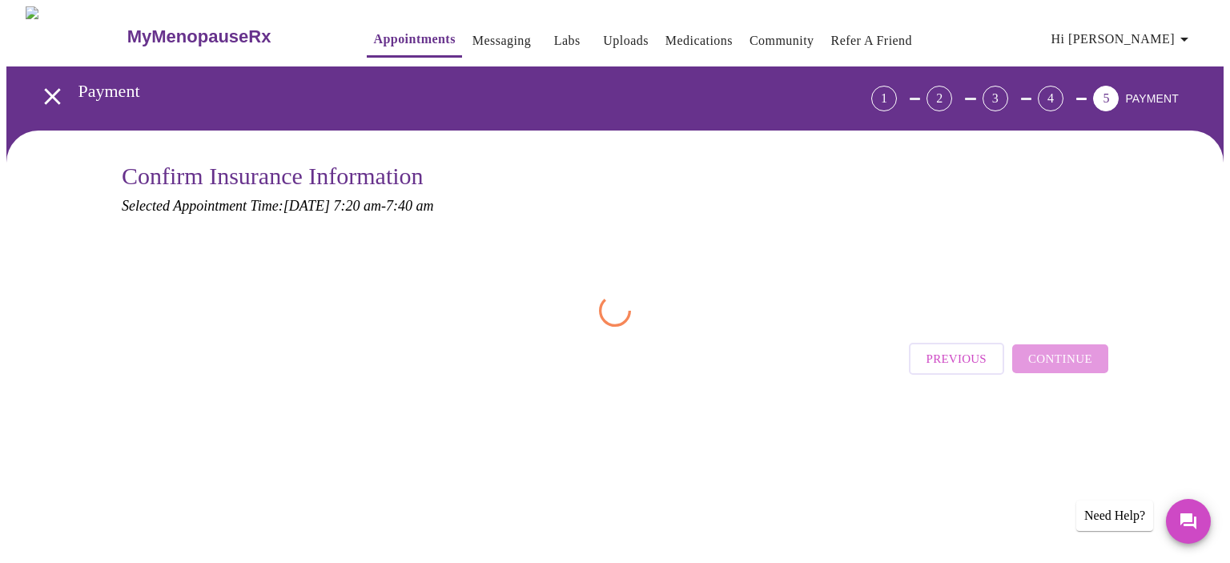
click at [1074, 356] on div "Previous Continue" at bounding box center [1008, 355] width 199 height 56
click at [954, 354] on span "Previous" at bounding box center [957, 358] width 60 height 21
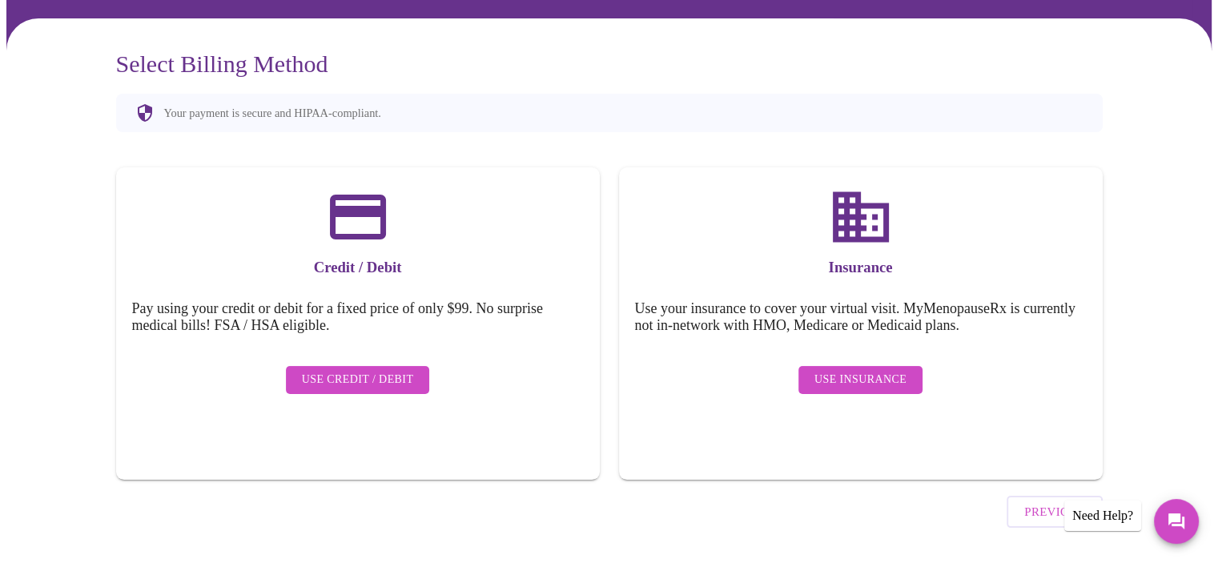
scroll to position [118, 0]
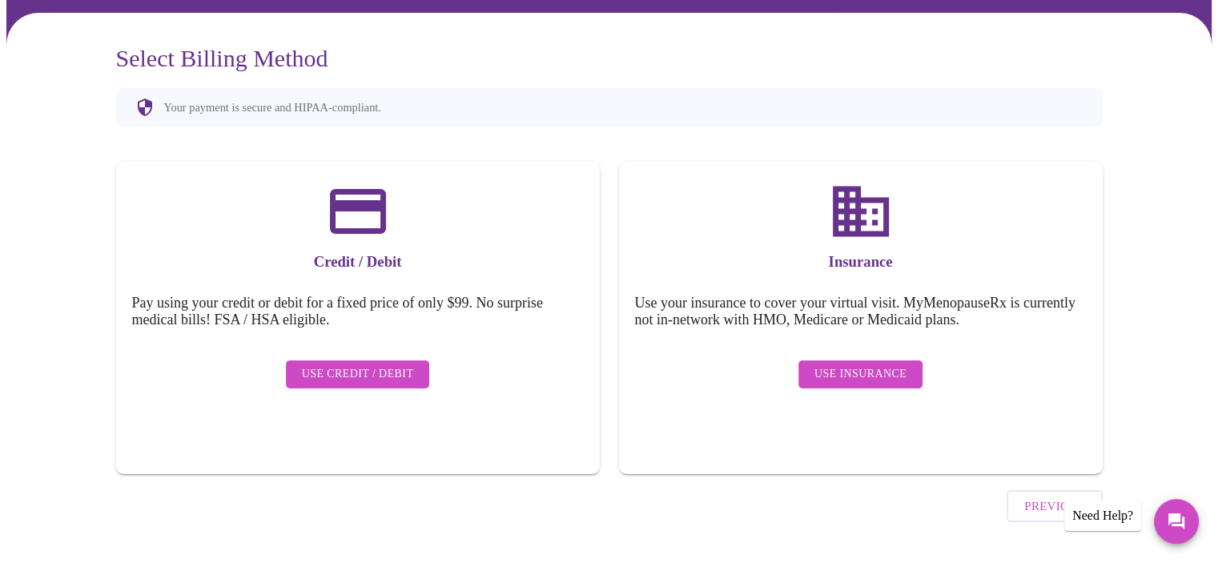
click at [375, 364] on span "Use Credit / Debit" at bounding box center [358, 374] width 112 height 20
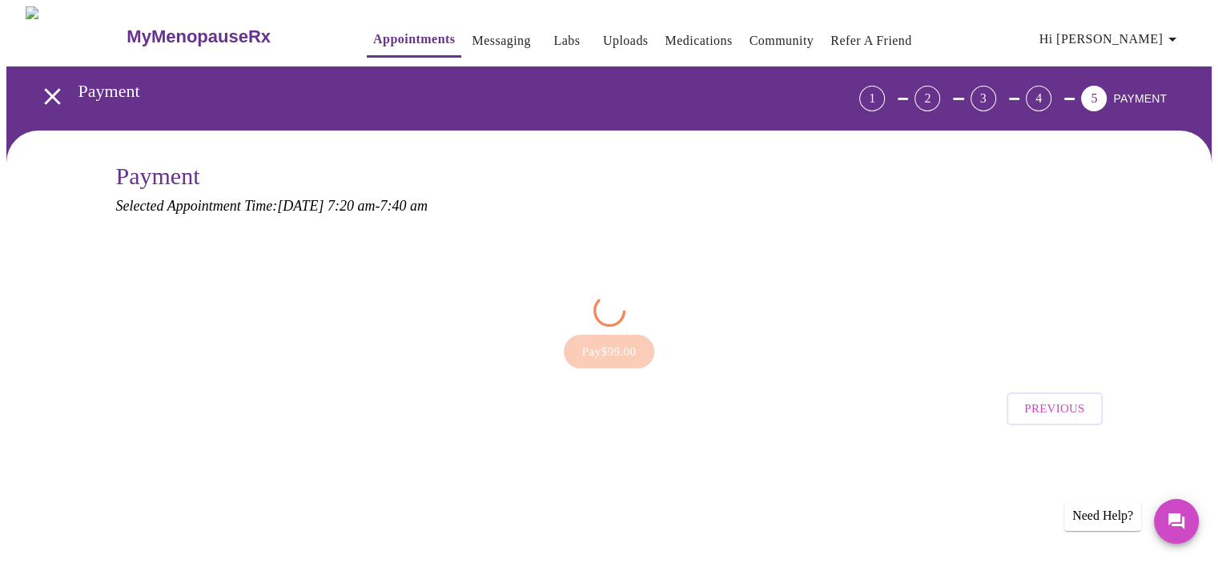
scroll to position [0, 0]
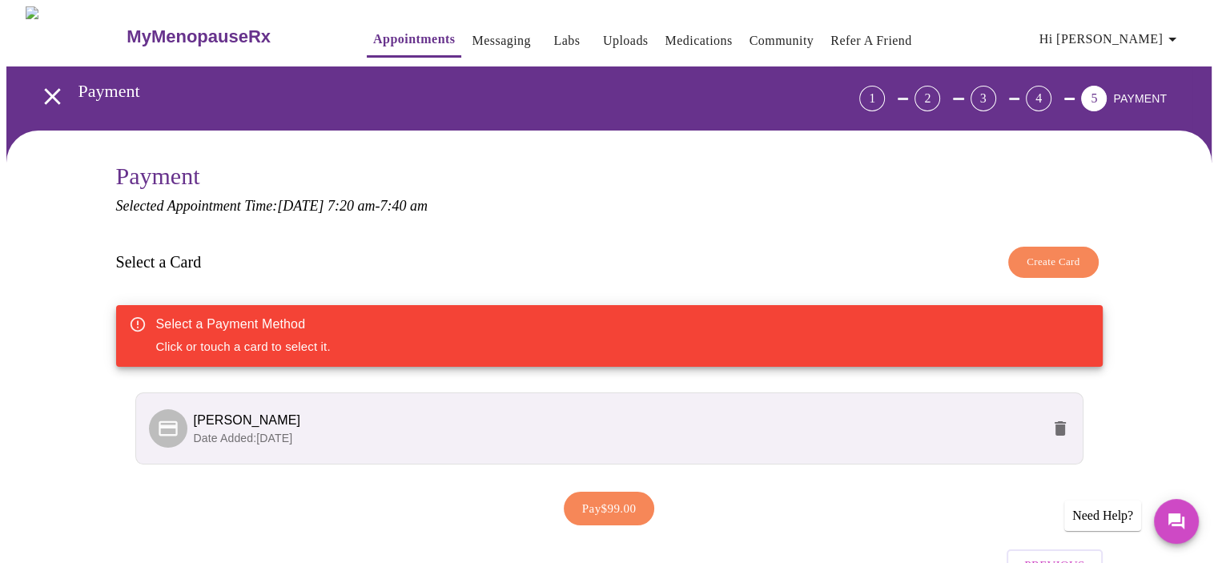
click at [272, 425] on span "[PERSON_NAME]" at bounding box center [247, 420] width 107 height 14
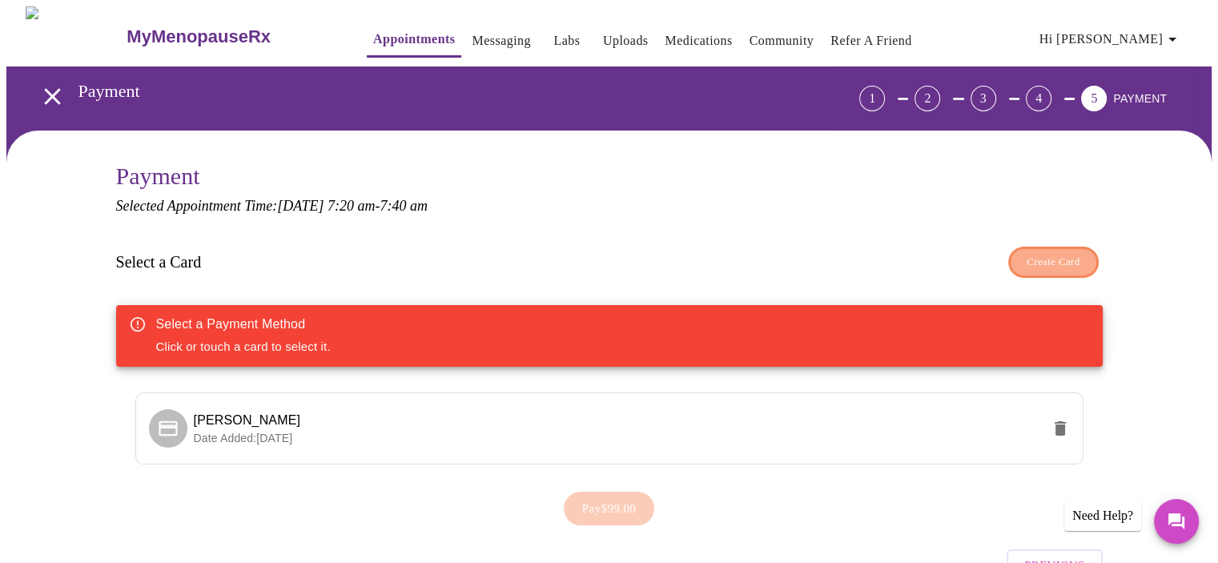
click at [1057, 254] on span "Create Card" at bounding box center [1054, 262] width 54 height 18
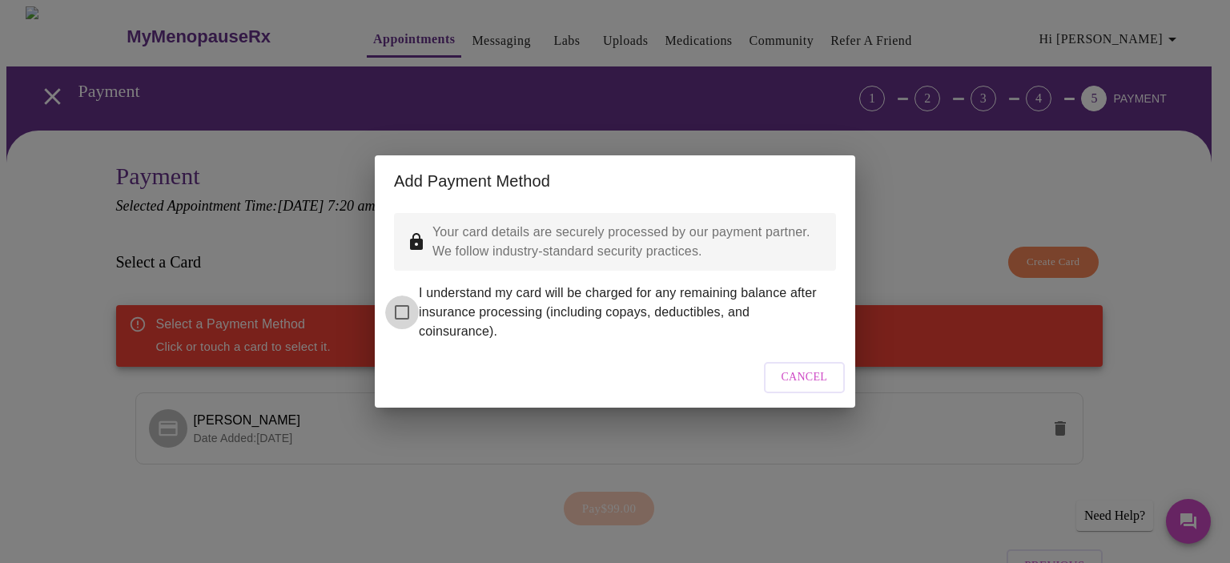
click at [396, 296] on input "I understand my card will be charged for any remaining balance after insurance …" at bounding box center [402, 313] width 34 height 34
checkbox input "true"
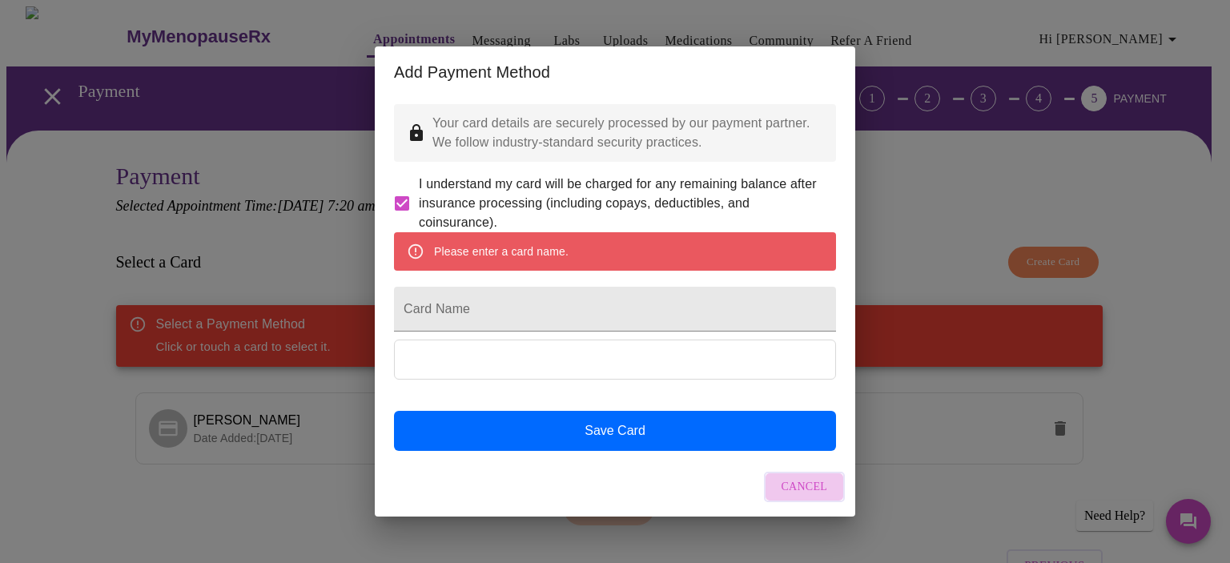
click at [808, 497] on span "Cancel" at bounding box center [805, 487] width 46 height 20
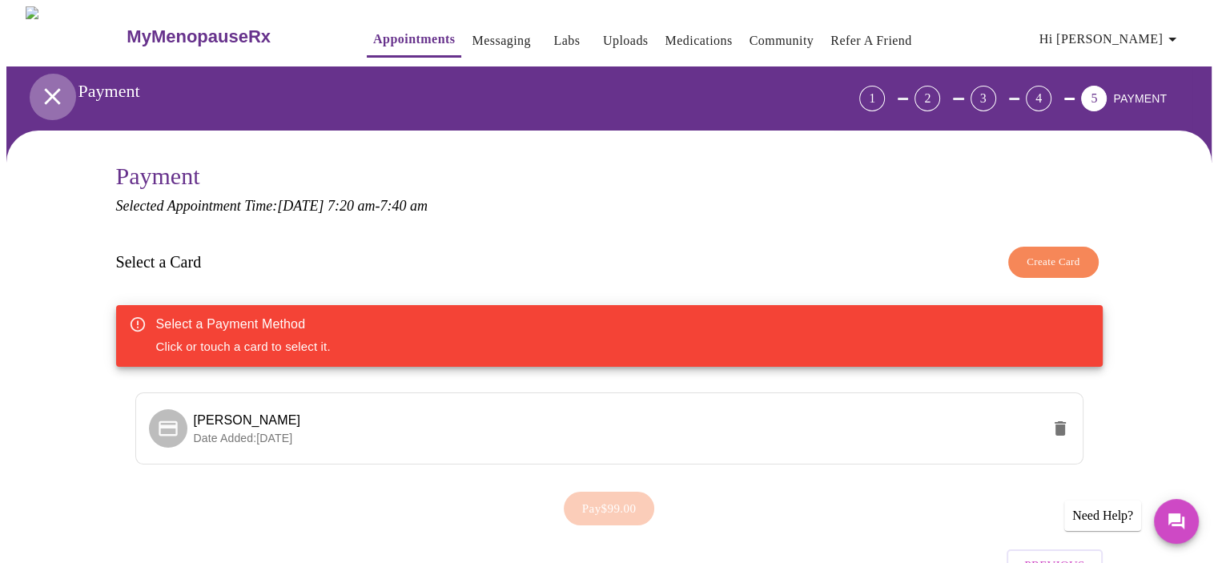
click at [44, 96] on icon "open drawer" at bounding box center [52, 97] width 28 height 28
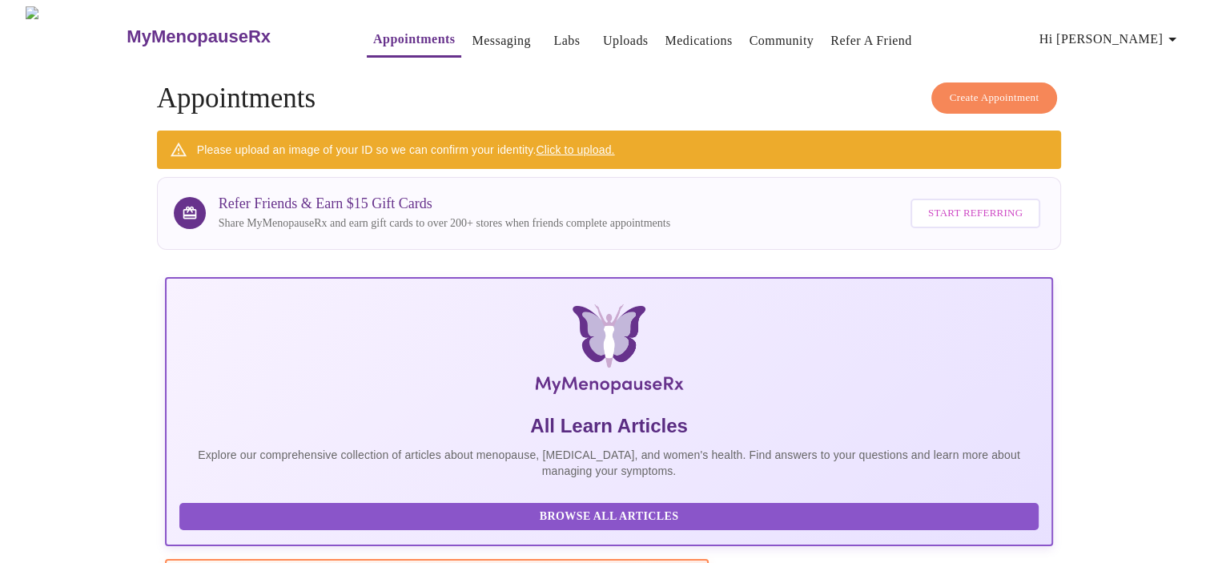
click at [996, 89] on span "Create Appointment" at bounding box center [995, 98] width 90 height 18
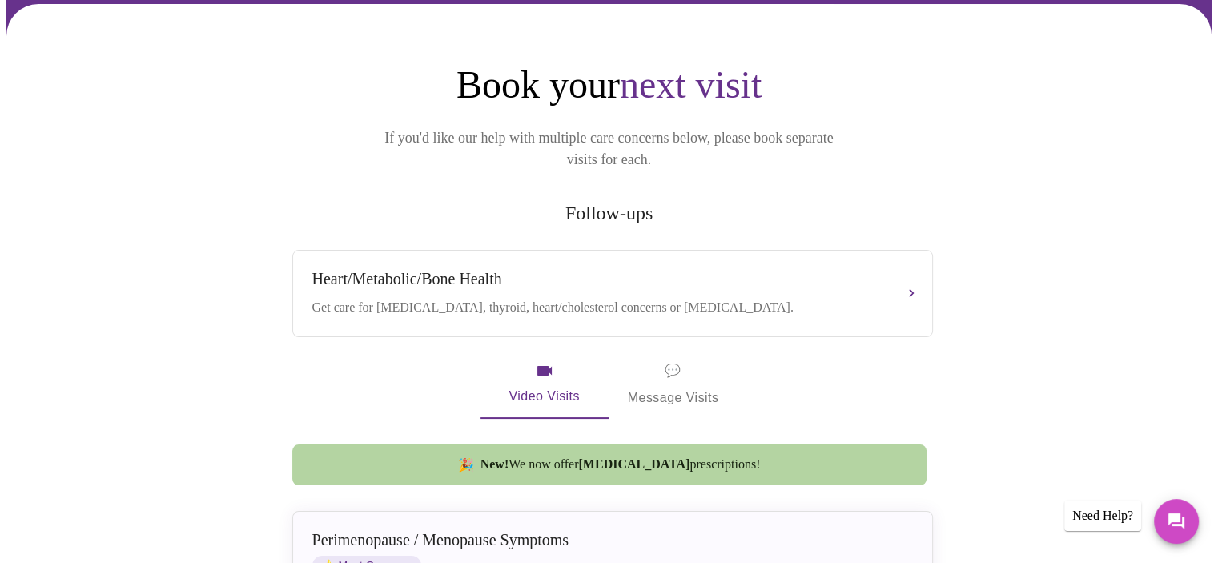
scroll to position [80, 0]
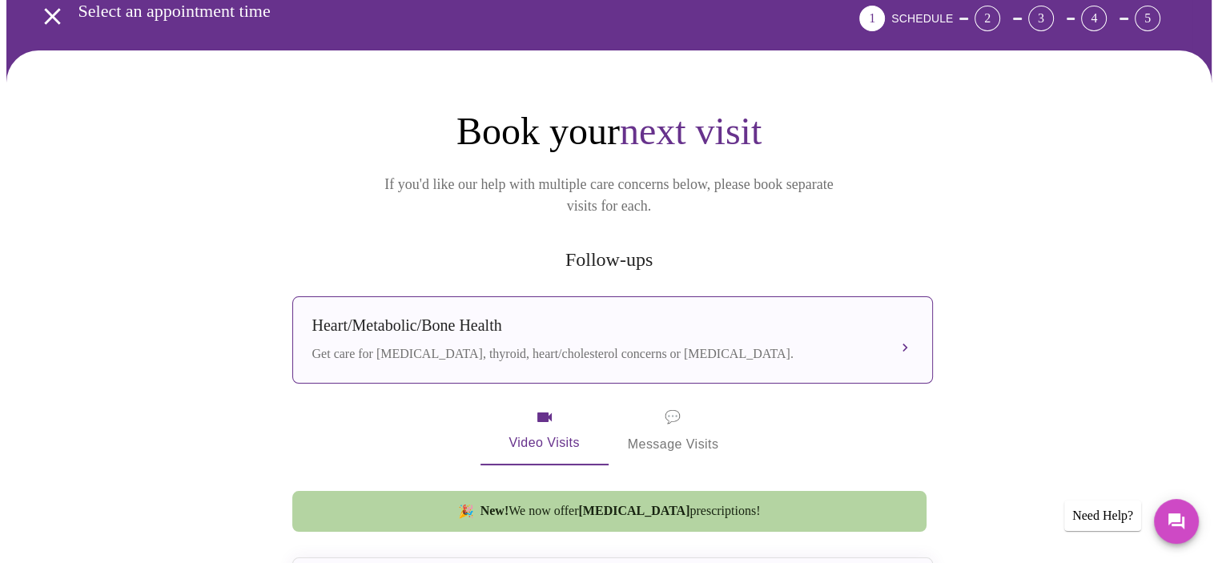
click at [905, 311] on button "Heart/Metabolic/Bone Health Get care for [MEDICAL_DATA], thyroid, heart/cholest…" at bounding box center [612, 339] width 641 height 87
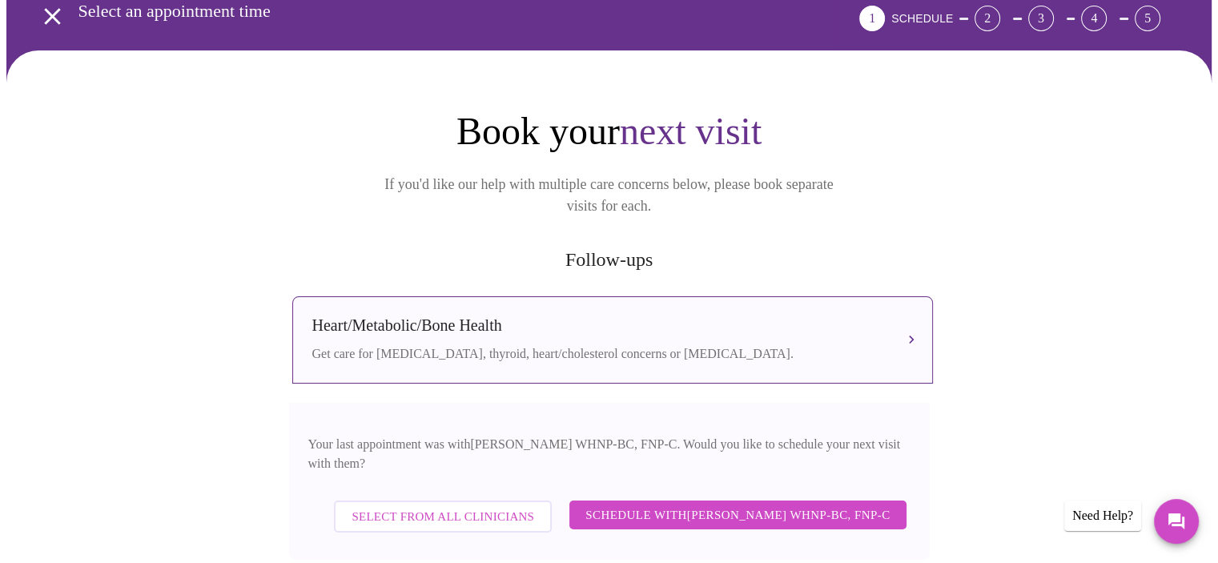
click at [747, 505] on span "Schedule with [PERSON_NAME] WHNP-BC, FNP-C" at bounding box center [738, 515] width 304 height 21
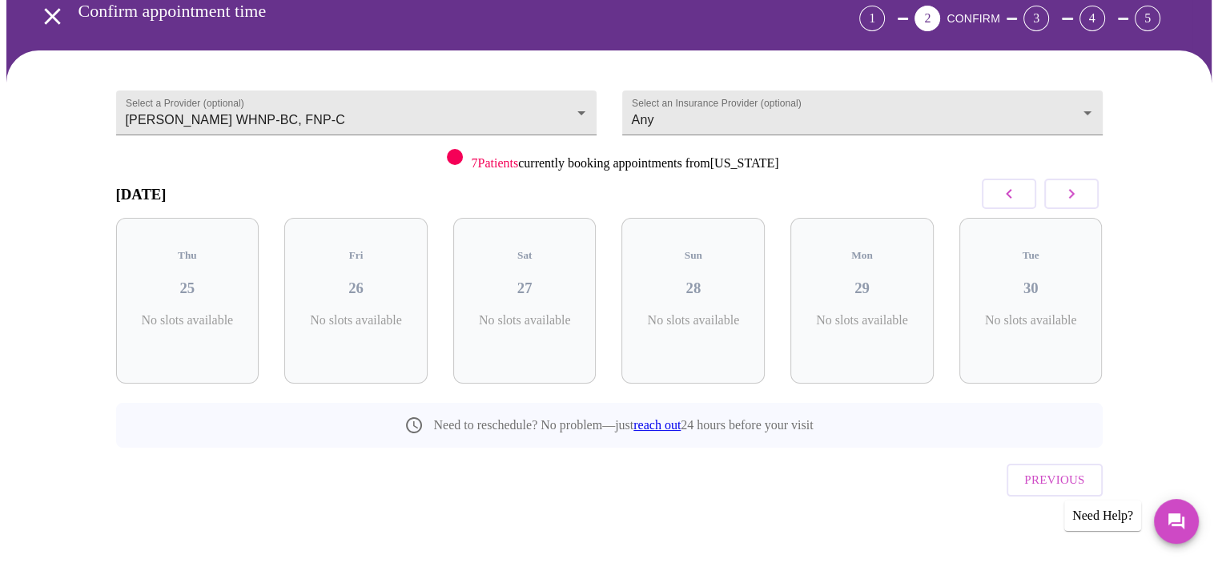
scroll to position [65, 0]
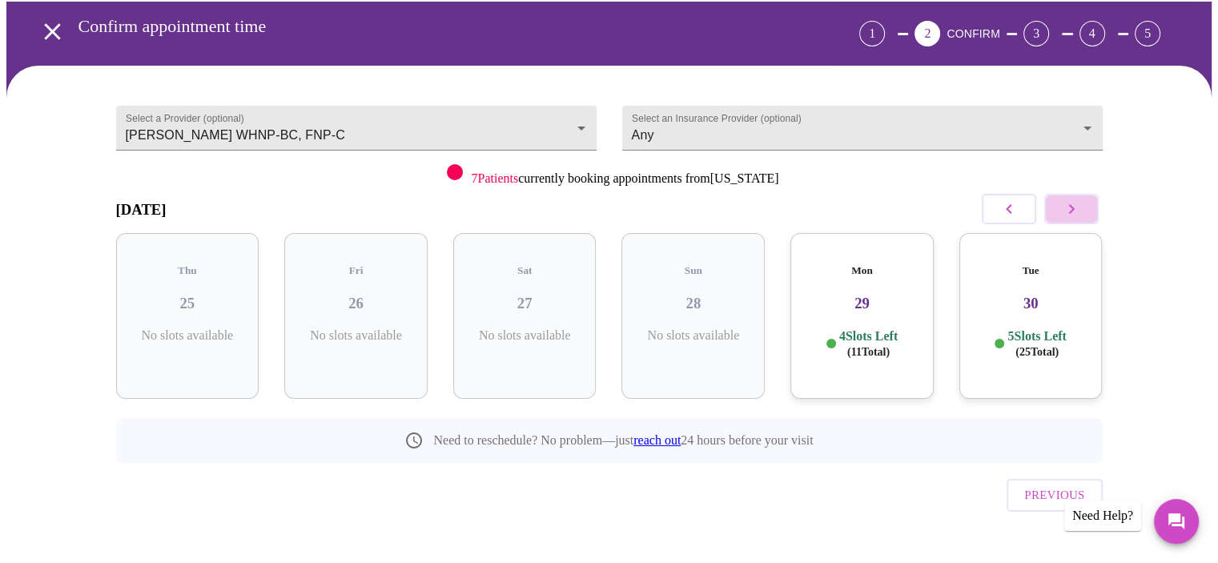
click at [1073, 211] on icon "button" at bounding box center [1071, 208] width 19 height 19
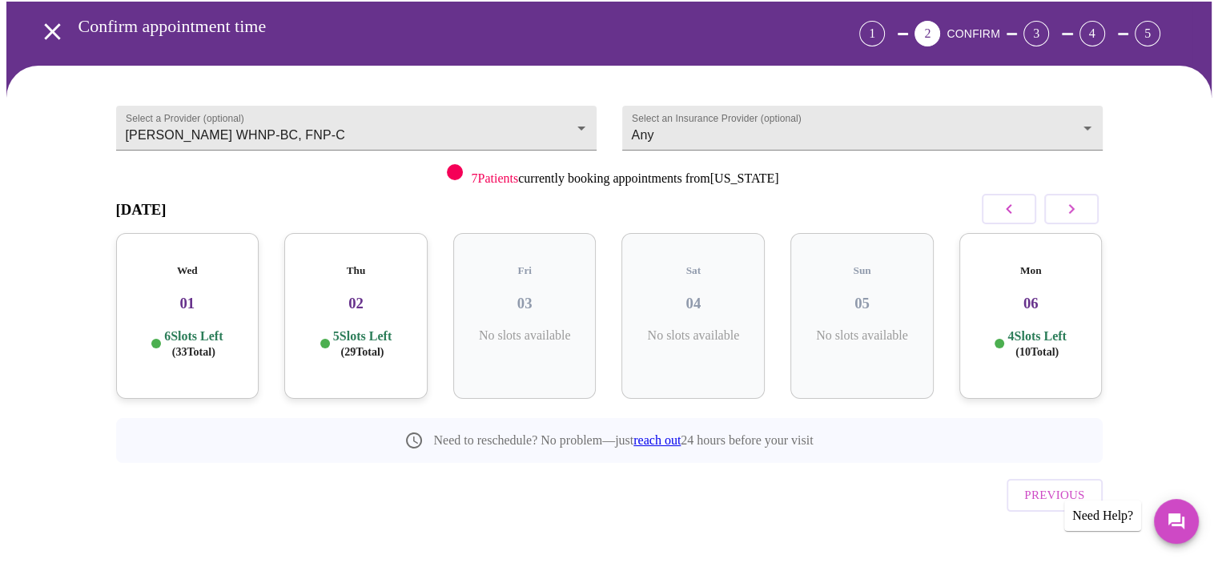
click at [352, 300] on div "Thu 02 5 Slots Left ( 29 Total)" at bounding box center [355, 316] width 143 height 166
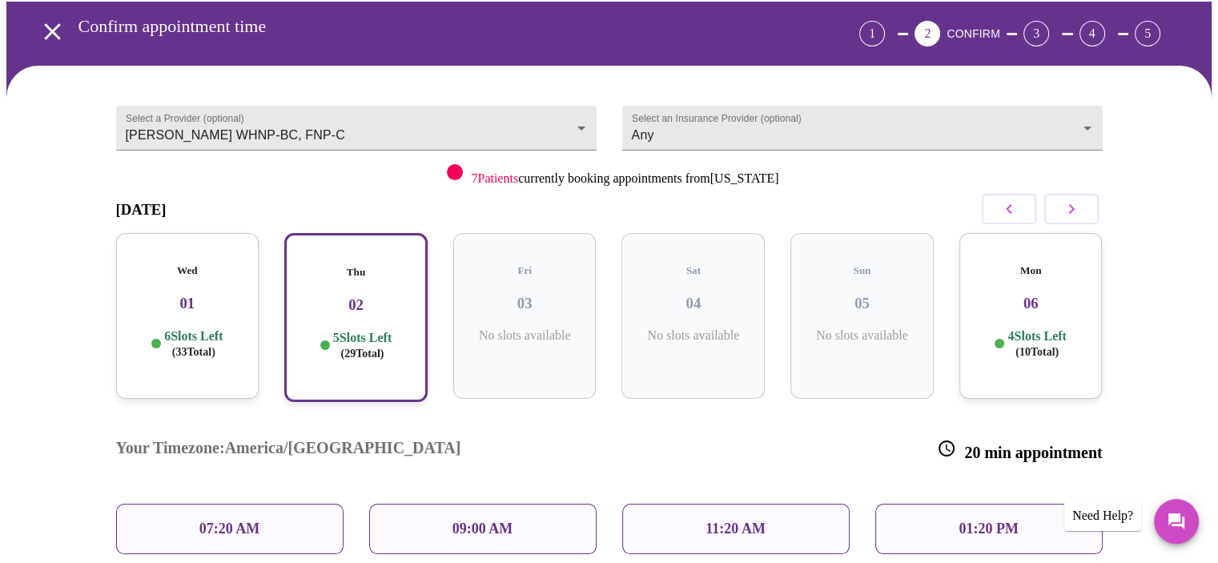
click at [272, 504] on div "07:20 AM" at bounding box center [230, 529] width 228 height 50
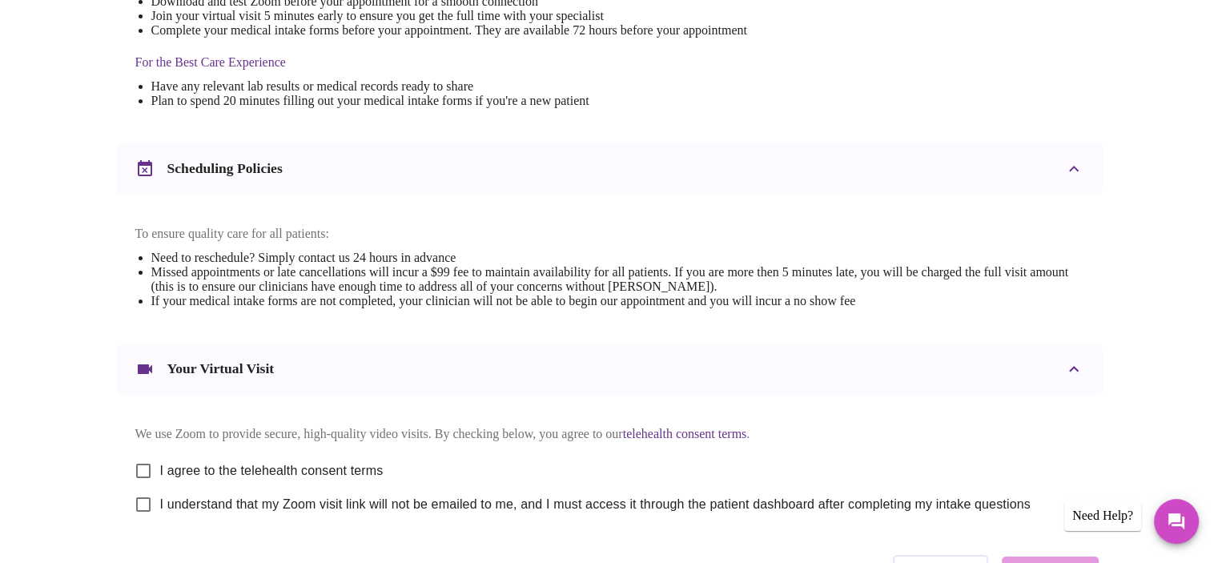
scroll to position [481, 0]
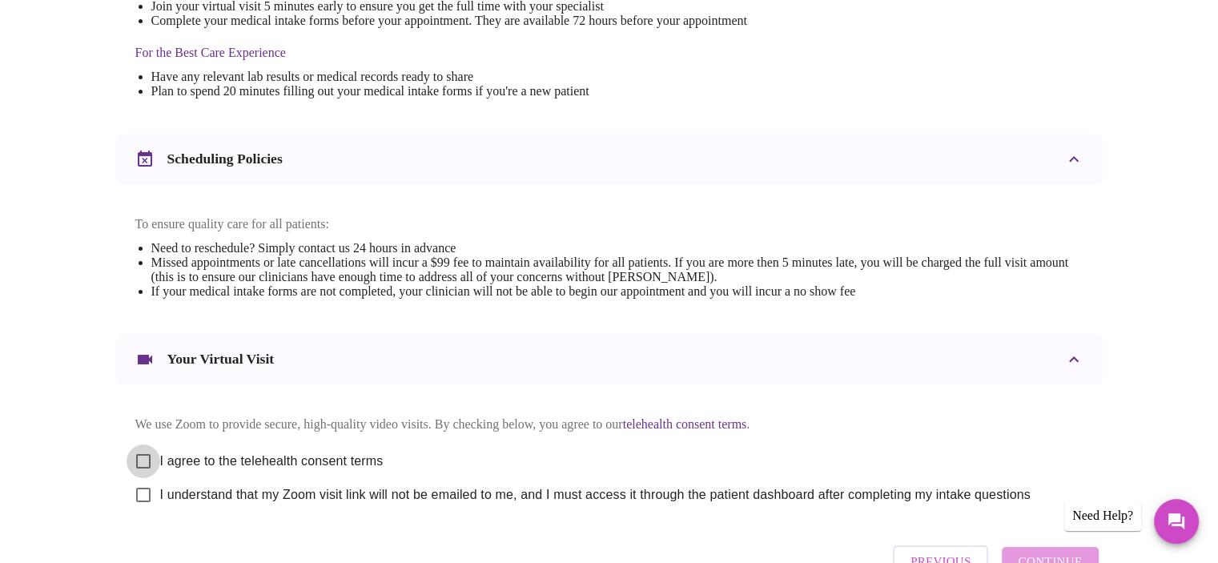
drag, startPoint x: 147, startPoint y: 472, endPoint x: 187, endPoint y: 468, distance: 40.3
click at [151, 472] on input "I agree to the telehealth consent terms" at bounding box center [144, 462] width 34 height 34
checkbox input "true"
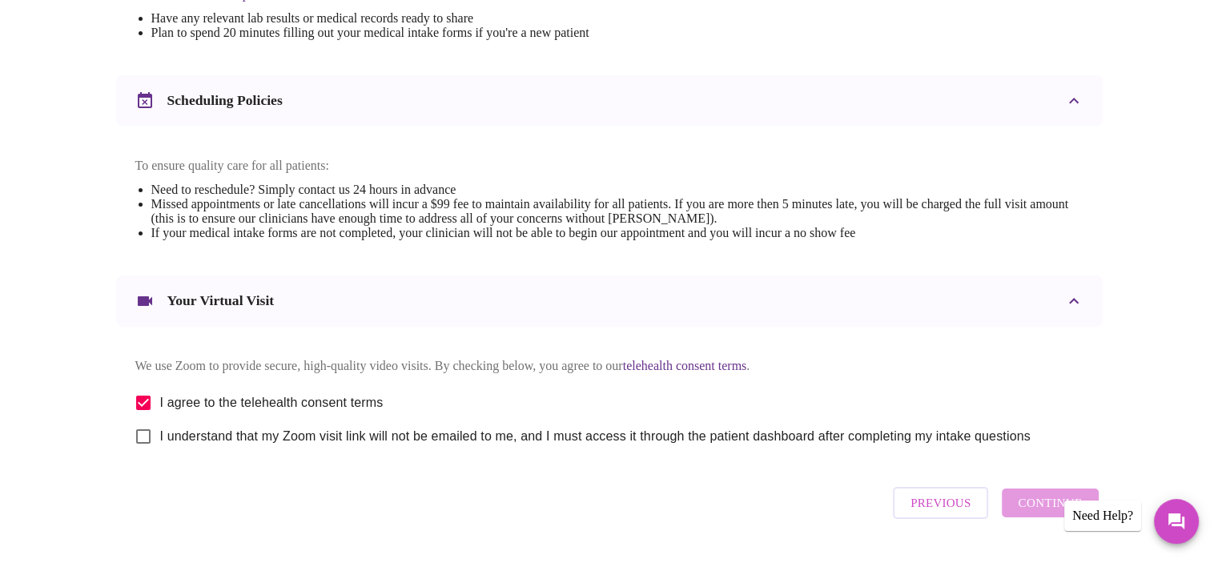
scroll to position [597, 0]
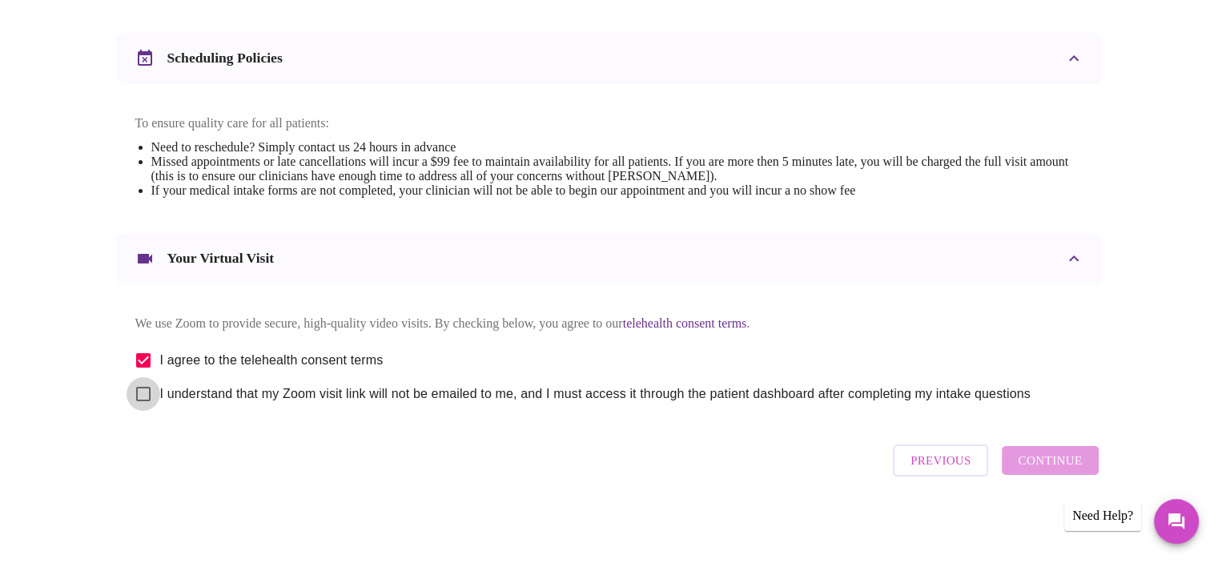
drag, startPoint x: 147, startPoint y: 394, endPoint x: 267, endPoint y: 421, distance: 123.2
click at [147, 394] on input "I understand that my Zoom visit link will not be emailed to me, and I must acce…" at bounding box center [144, 394] width 34 height 34
checkbox input "true"
click at [1035, 464] on span "Continue" at bounding box center [1050, 460] width 64 height 21
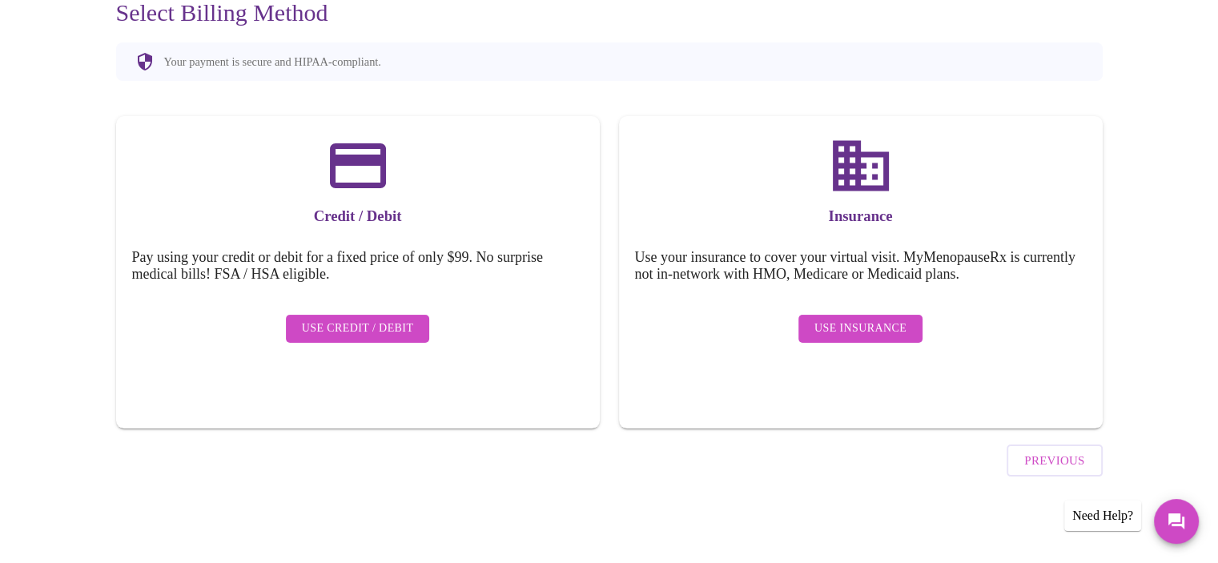
scroll to position [118, 0]
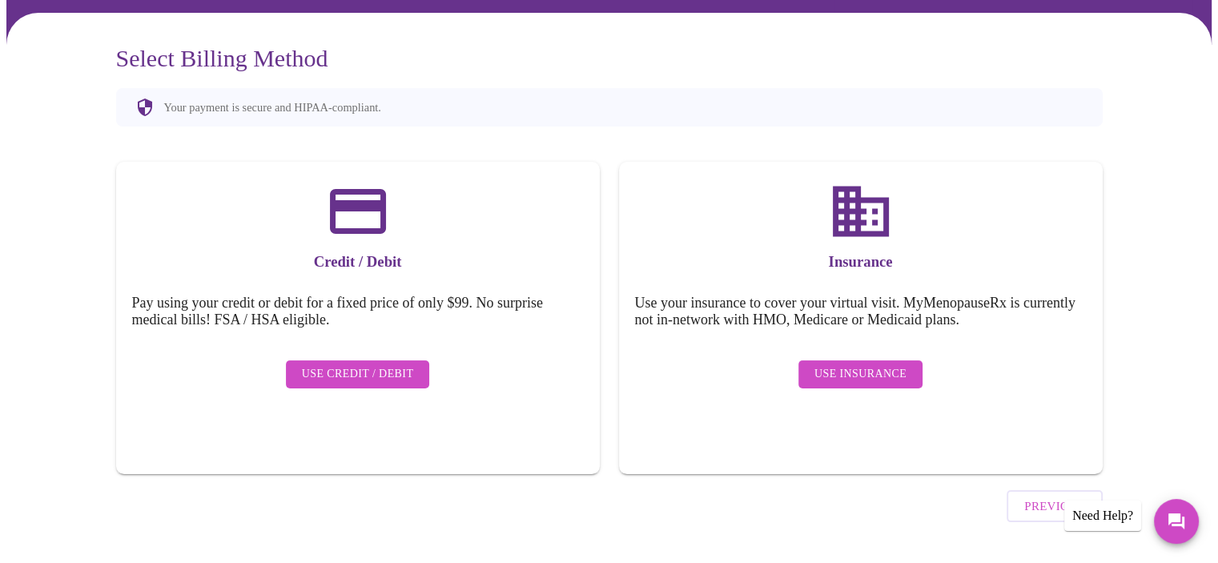
click at [382, 364] on span "Use Credit / Debit" at bounding box center [358, 374] width 112 height 20
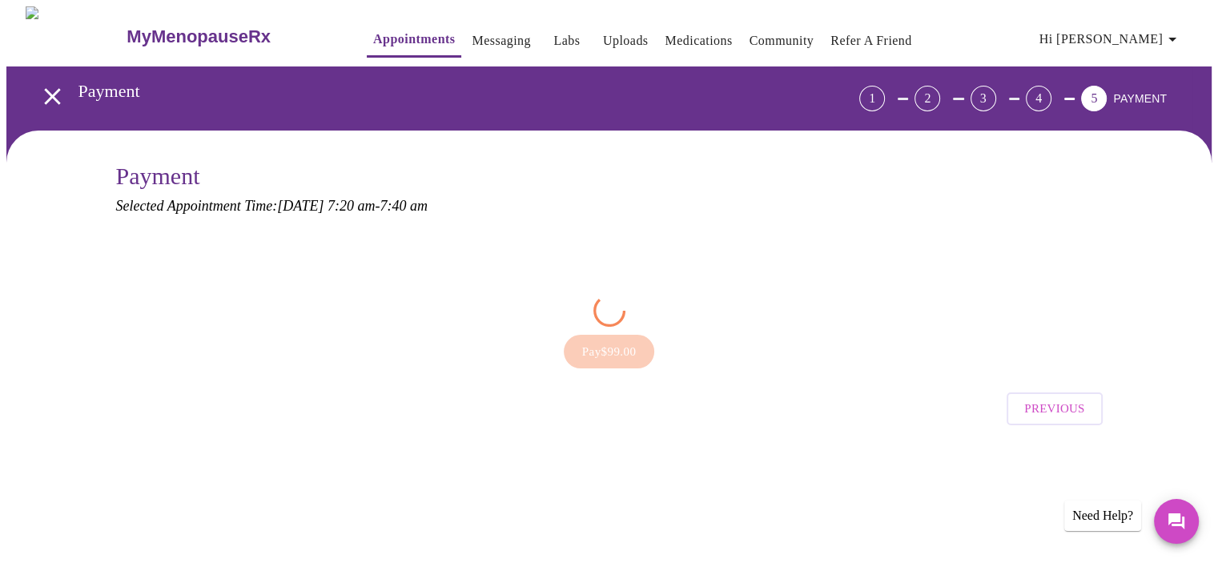
scroll to position [0, 0]
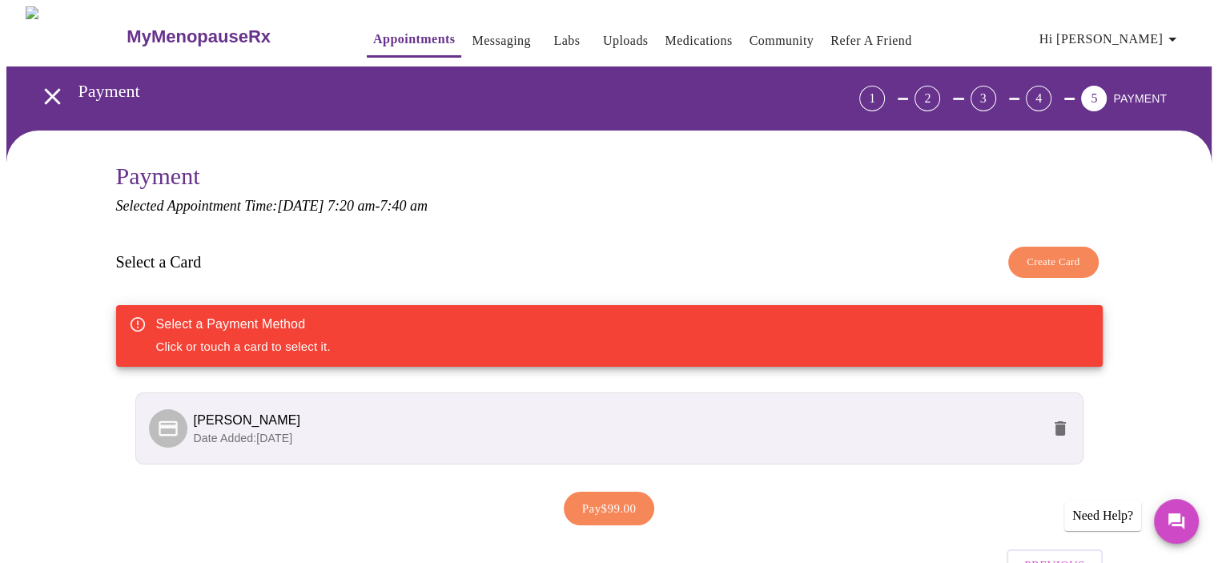
click at [292, 432] on span "Date Added: [DATE]" at bounding box center [243, 438] width 99 height 13
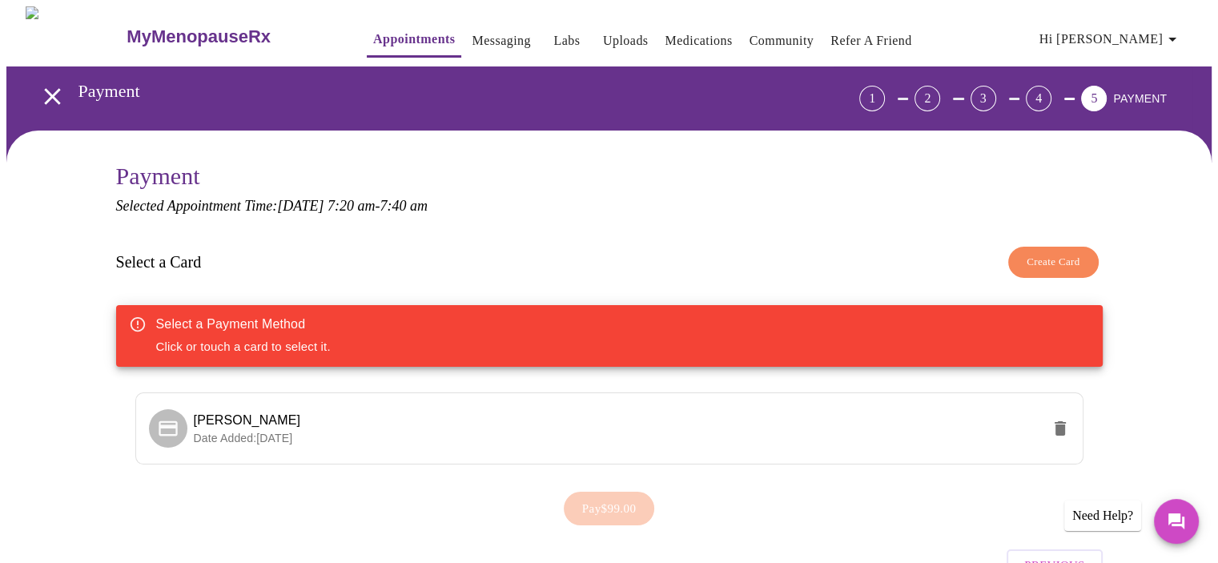
drag, startPoint x: 147, startPoint y: 260, endPoint x: 208, endPoint y: 297, distance: 71.9
click at [147, 260] on h3 "Select a Card" at bounding box center [159, 262] width 86 height 18
click at [221, 417] on span "[PERSON_NAME]" at bounding box center [247, 420] width 107 height 14
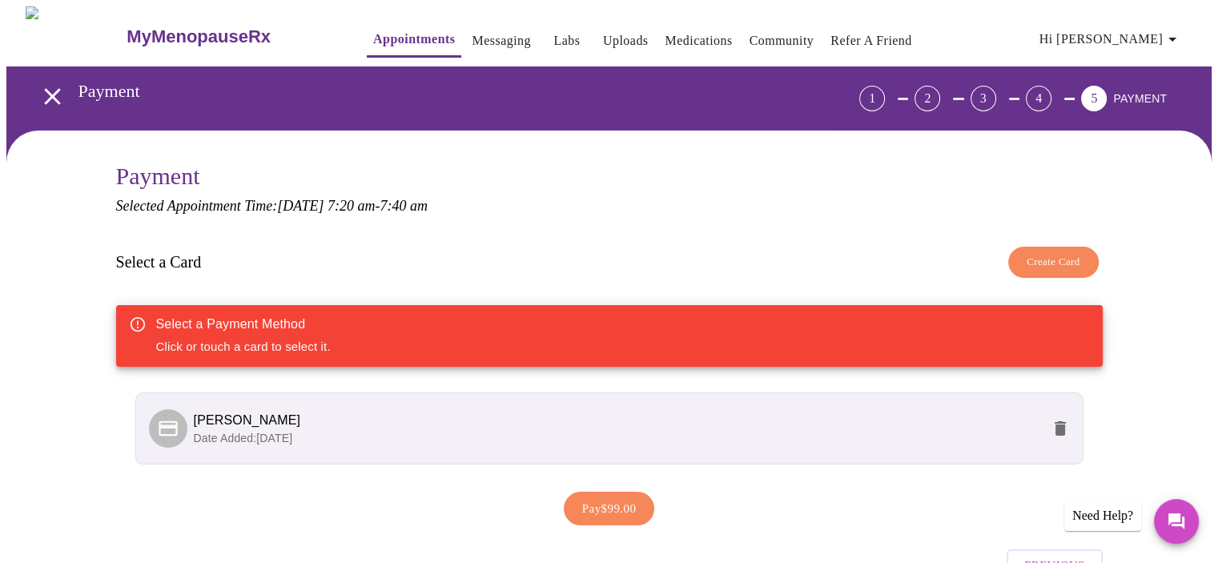
click at [606, 501] on span "Pay $99.00" at bounding box center [609, 508] width 54 height 21
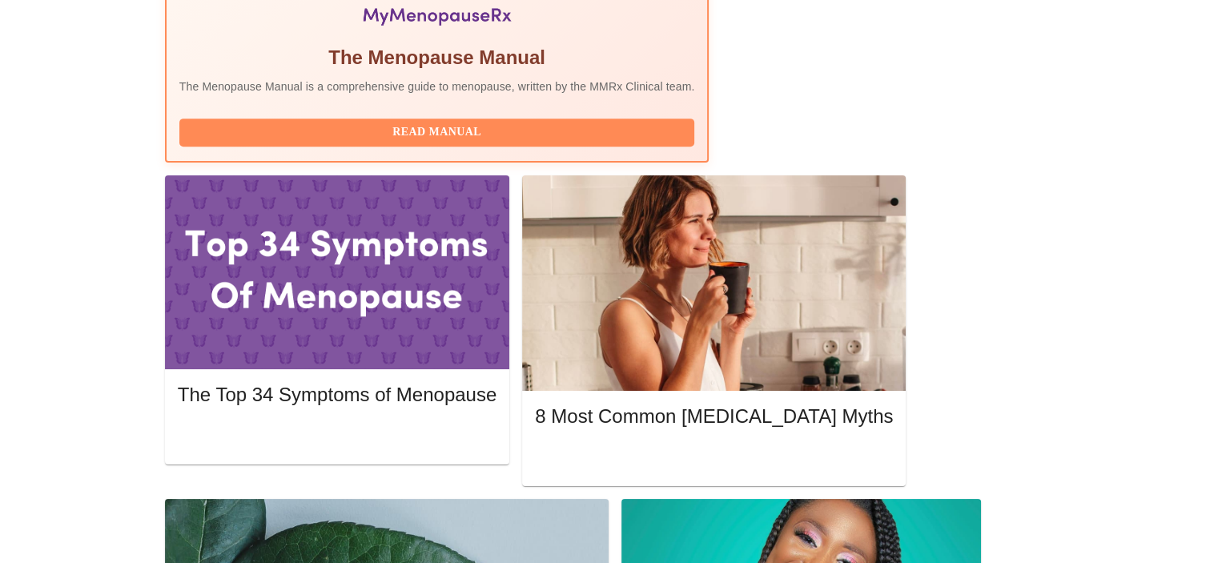
scroll to position [653, 0]
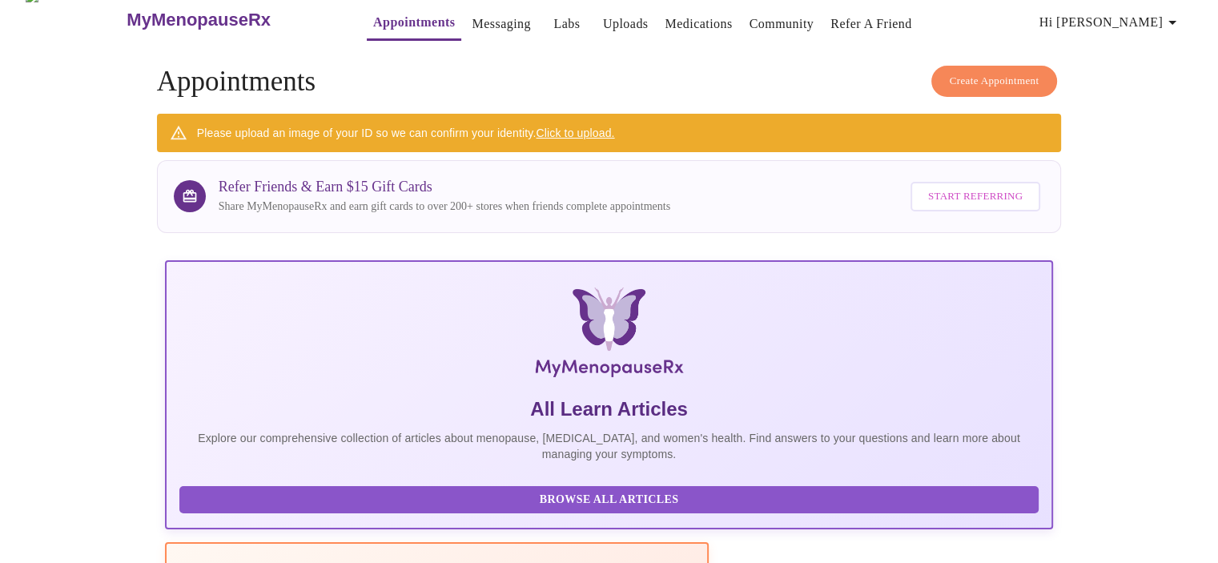
scroll to position [12, 0]
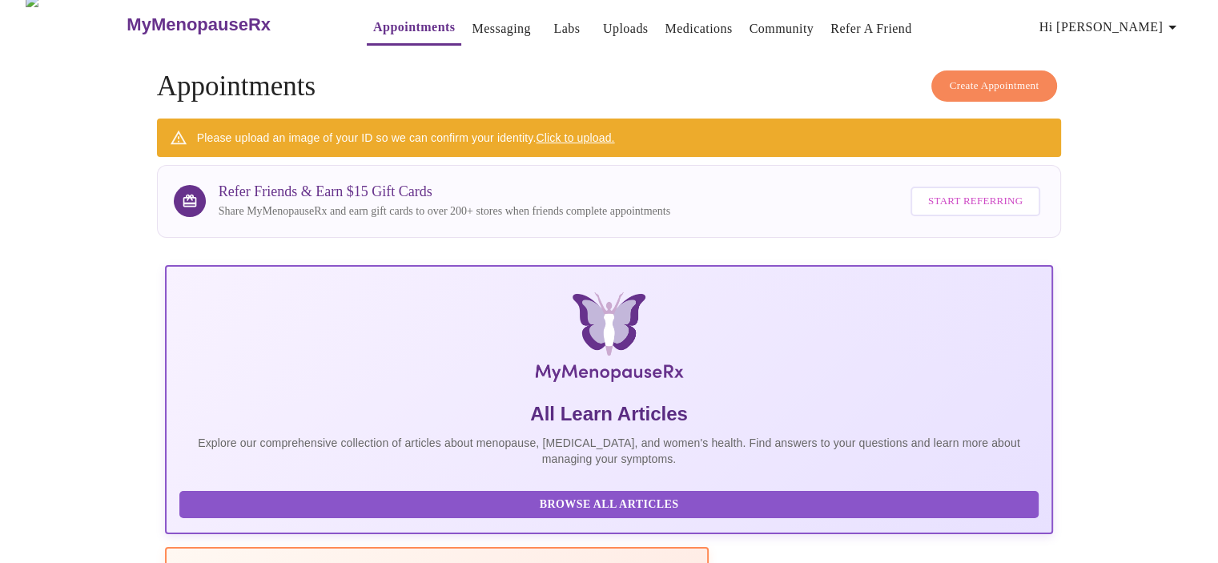
click at [373, 25] on link "Appointments" at bounding box center [414, 27] width 82 height 22
click at [997, 77] on span "Create Appointment" at bounding box center [995, 86] width 90 height 18
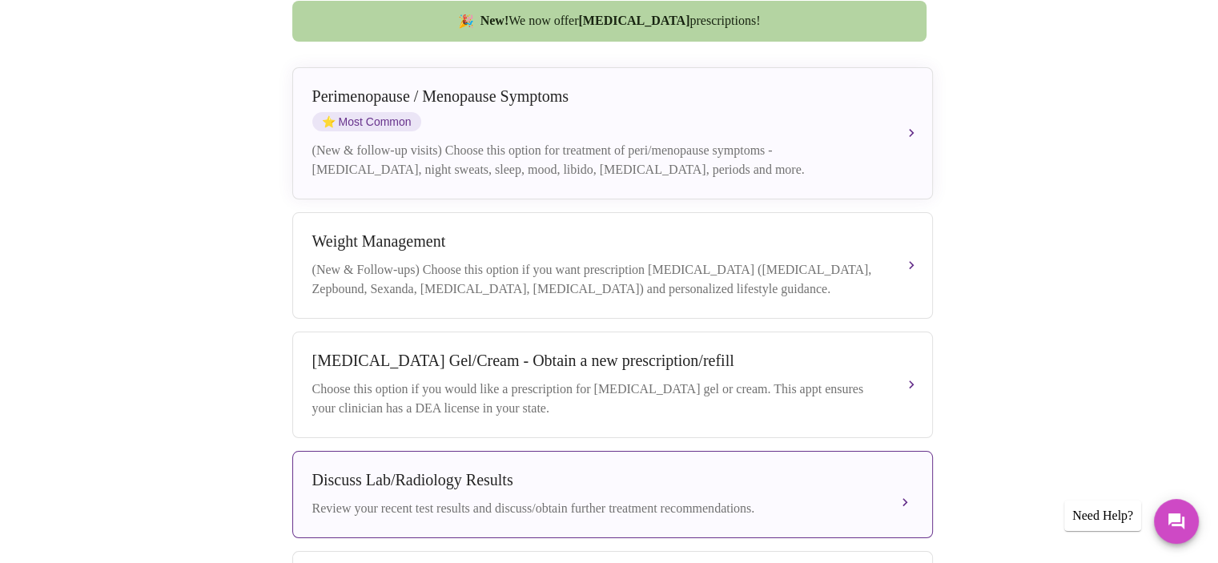
scroll to position [542, 0]
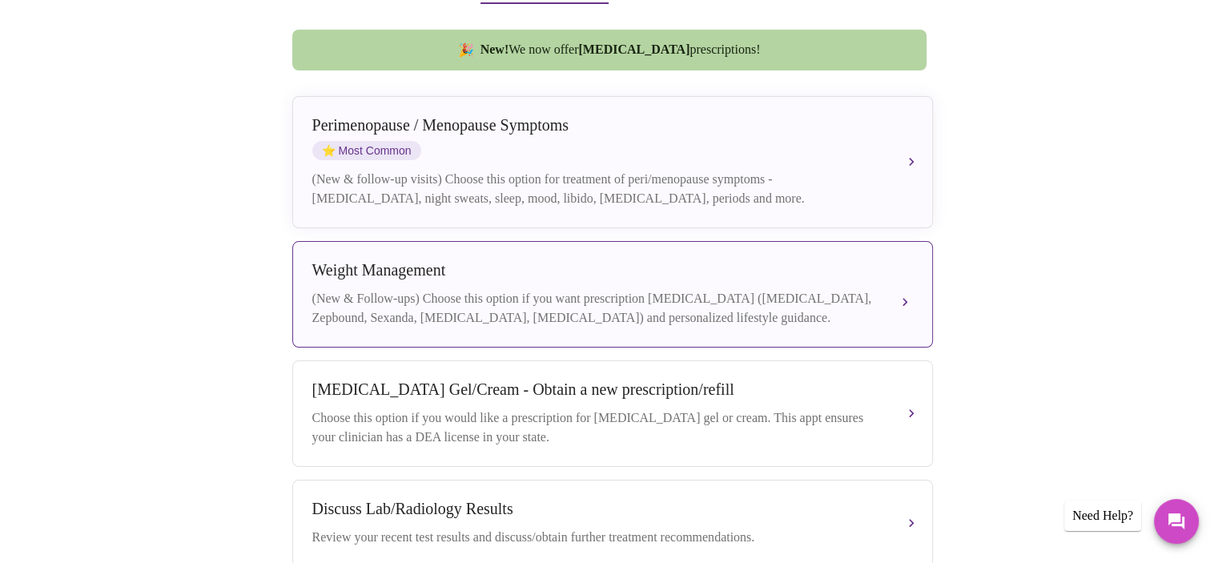
click at [904, 282] on button "[MEDICAL_DATA] (New & Follow-ups) Choose this option if you want prescription […" at bounding box center [612, 294] width 641 height 107
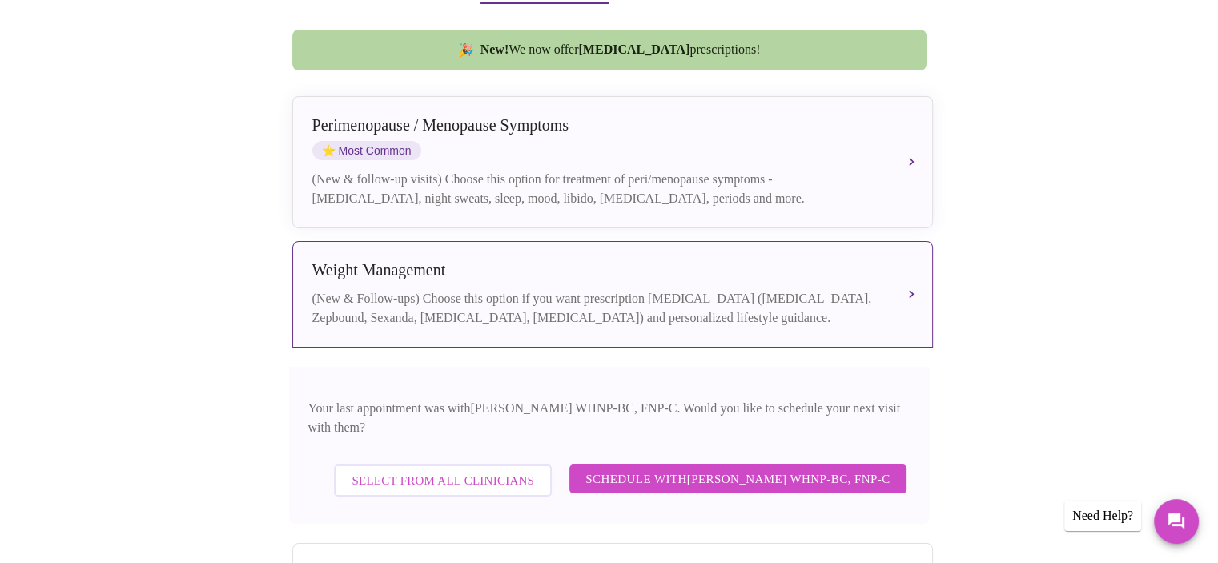
scroll to position [461, 0]
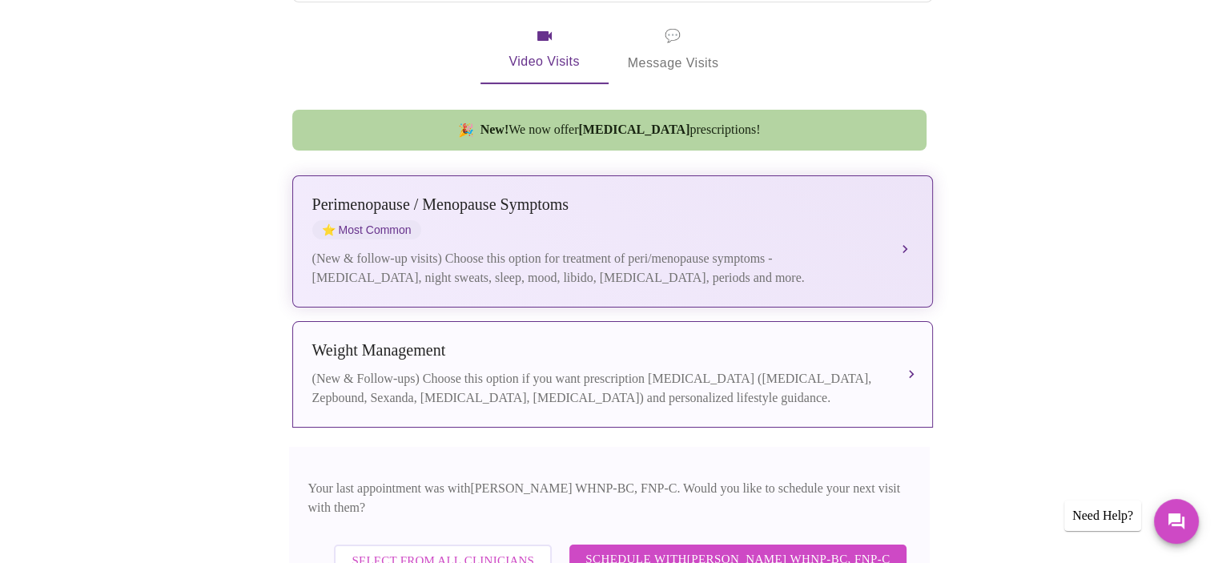
click at [900, 234] on button "[MEDICAL_DATA] / Menopause Symptoms ⭐ Most Common (New & follow-up visits) Choo…" at bounding box center [612, 241] width 641 height 132
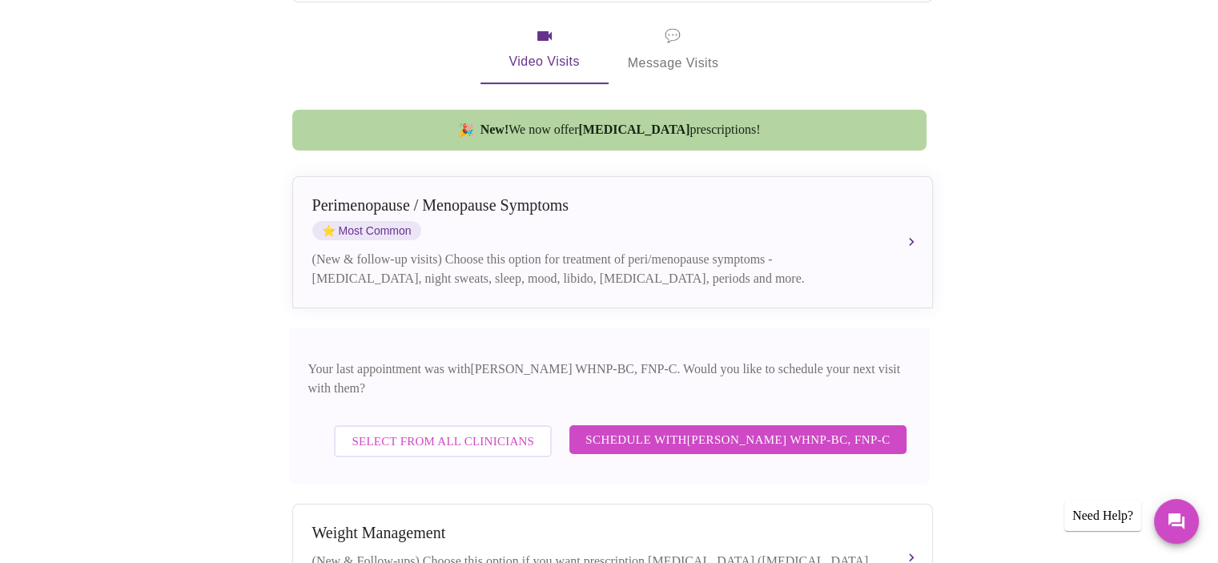
scroll to position [61, 0]
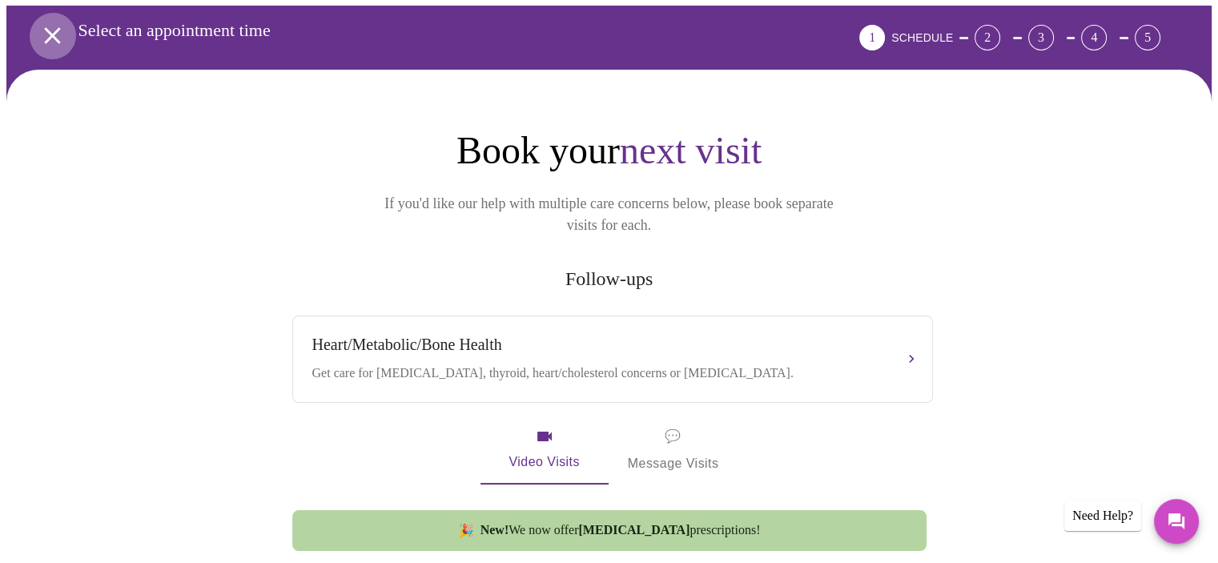
click at [44, 30] on icon "open drawer" at bounding box center [52, 35] width 16 height 16
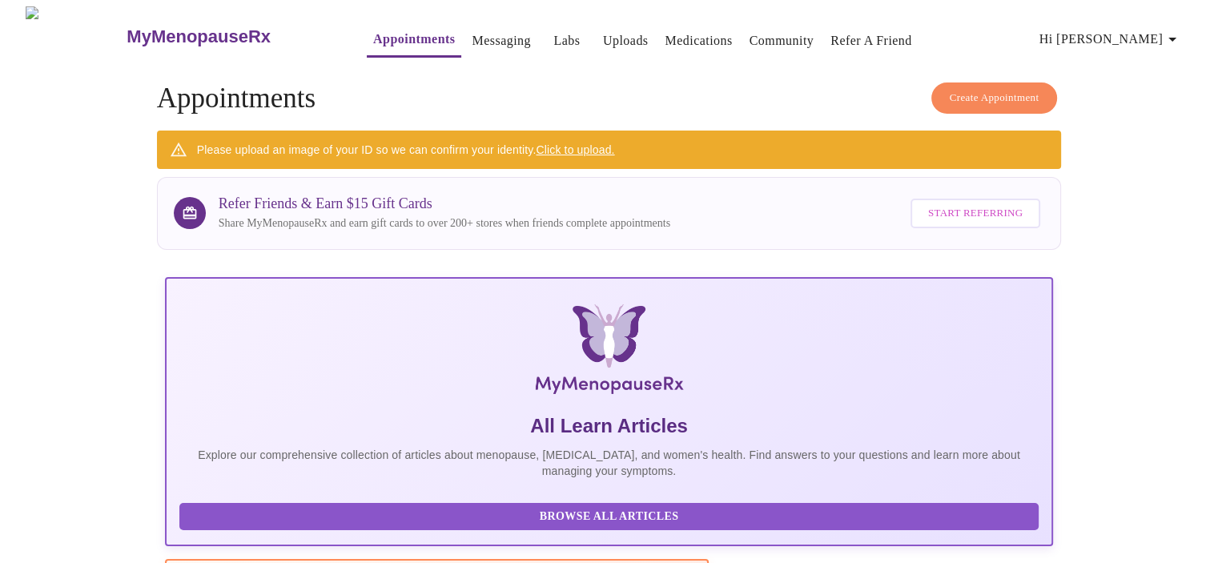
click at [554, 31] on link "Labs" at bounding box center [567, 41] width 26 height 22
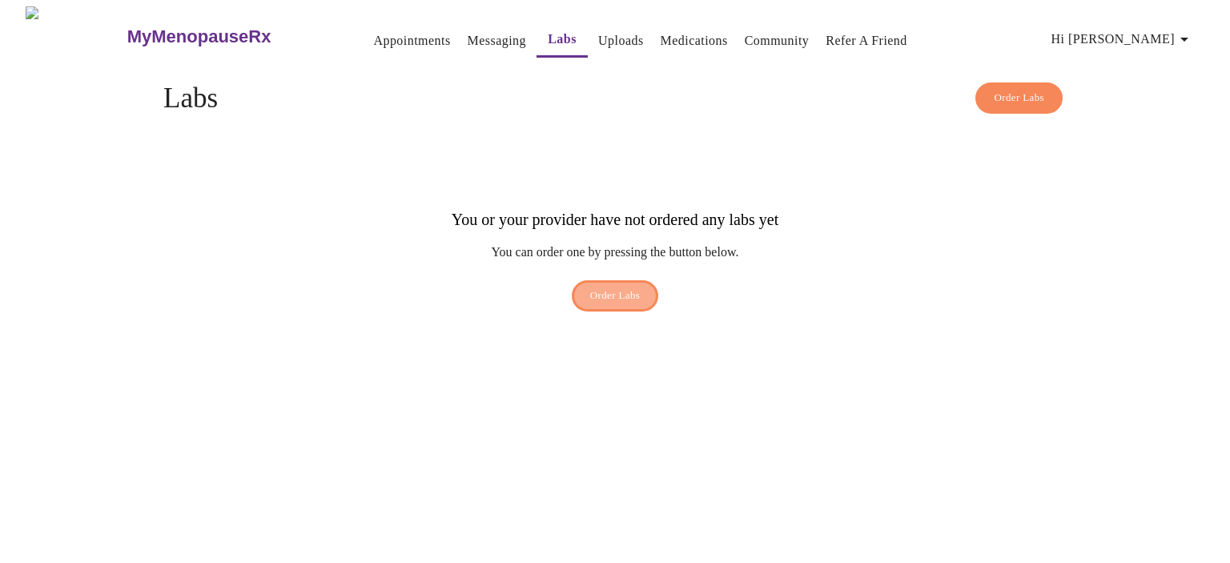
click at [622, 287] on span "Order Labs" at bounding box center [615, 296] width 50 height 18
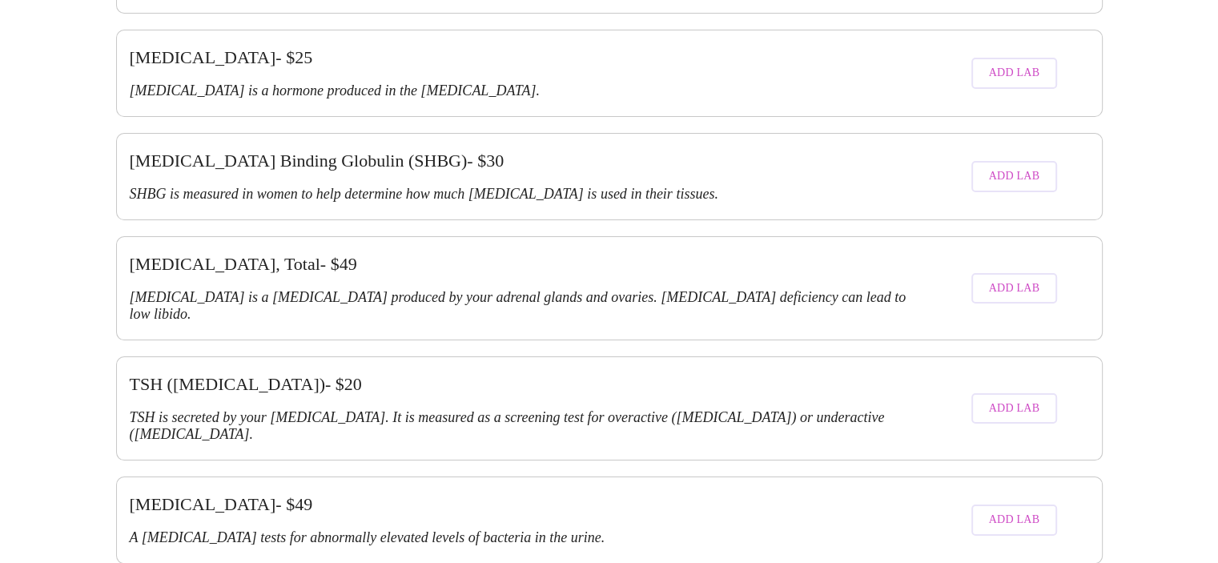
scroll to position [3295, 0]
